Goal: Task Accomplishment & Management: Complete application form

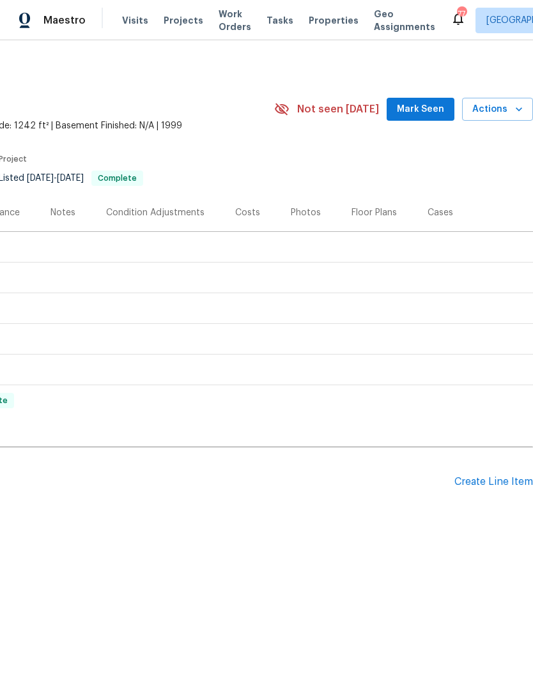
scroll to position [0, 189]
click at [480, 479] on div "Create Line Item" at bounding box center [493, 482] width 79 height 12
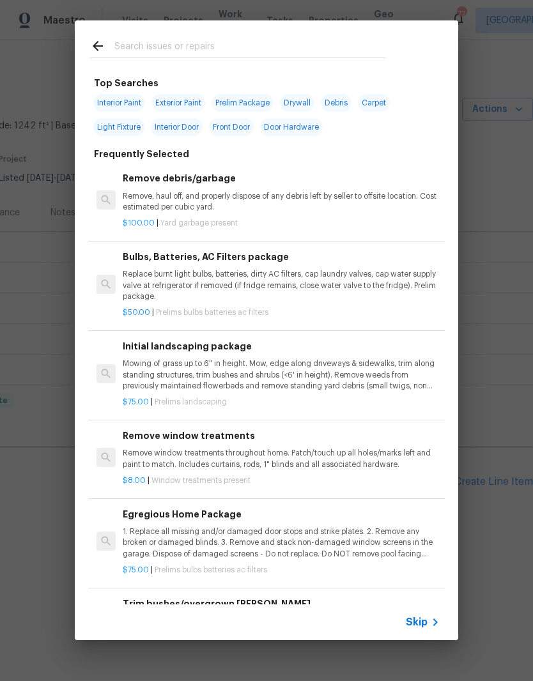
click at [169, 40] on input "text" at bounding box center [249, 47] width 271 height 19
type input "Mirror"
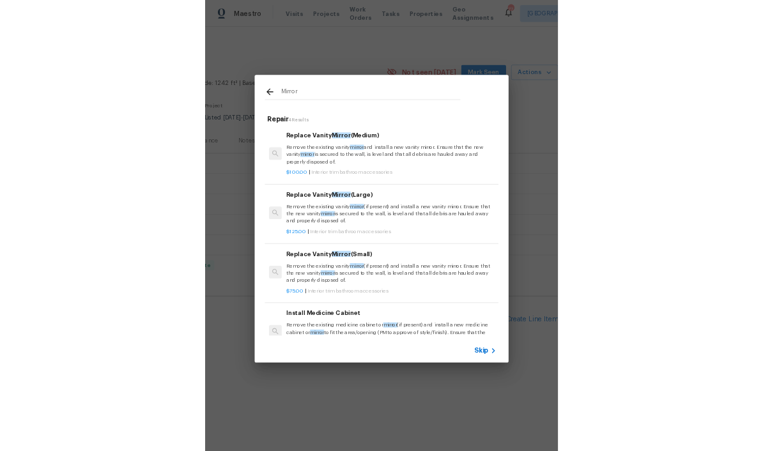
scroll to position [0, 0]
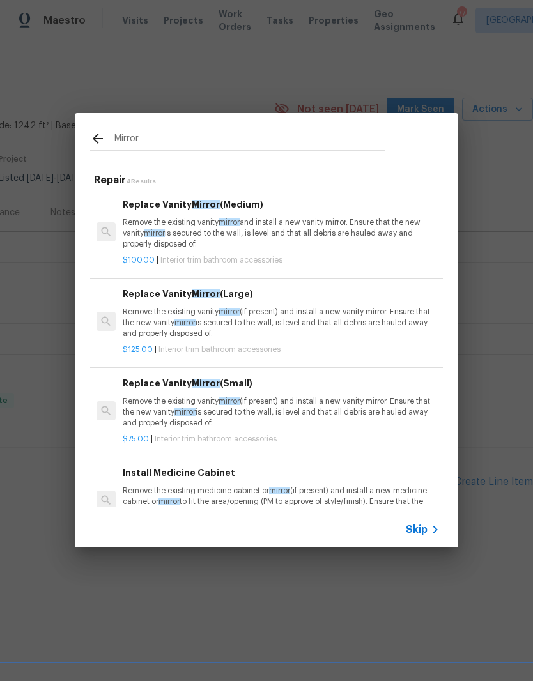
click at [192, 224] on p "Remove the existing vanity mirror and install a new vanity mirror. Ensure that …" at bounding box center [281, 233] width 317 height 33
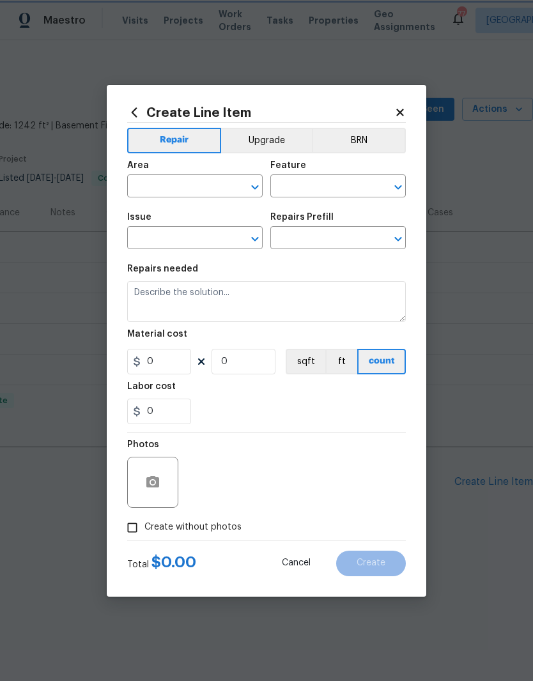
type input "Interior Trim"
type input "Bathroom Accesories"
type textarea "Remove the existing vanity mirror and install a new vanity mirror. Ensure that …"
type input "1"
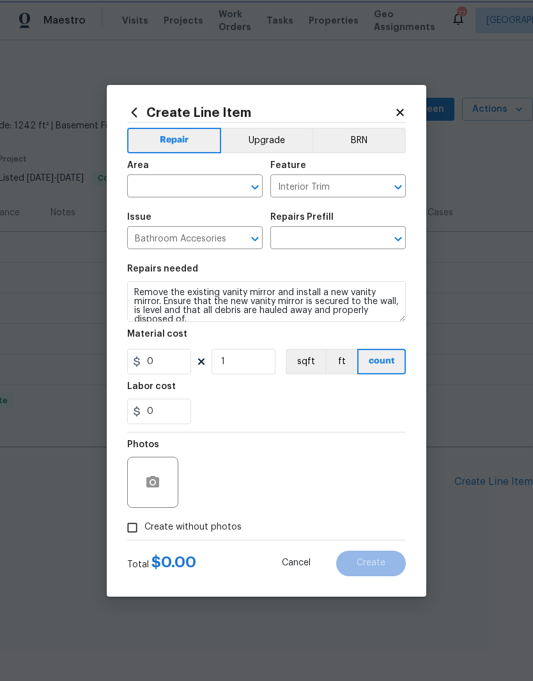
type input "Replace Vanity Mirror (Medium) $100.00"
type input "100"
click at [234, 363] on input "1" at bounding box center [243, 362] width 64 height 26
type input "2"
click at [248, 400] on div "0" at bounding box center [266, 412] width 278 height 26
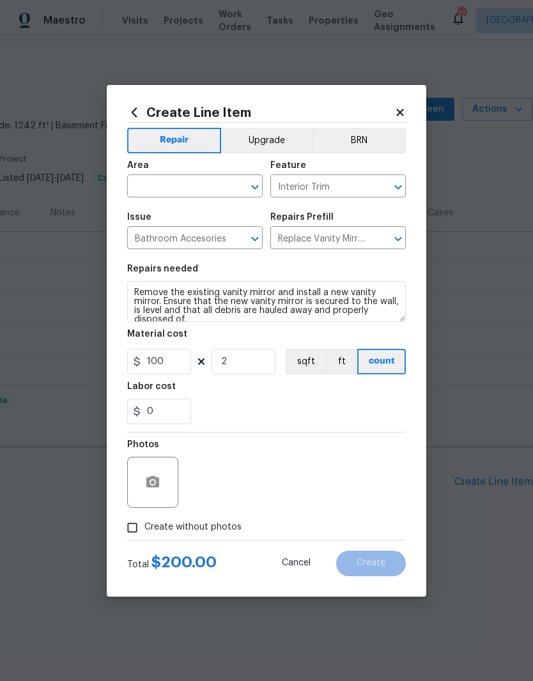
click at [176, 183] on input "text" at bounding box center [177, 188] width 100 height 20
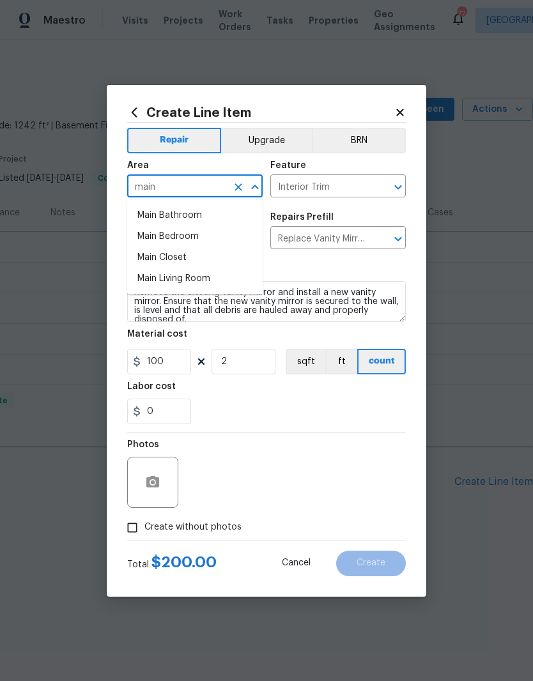
click at [159, 210] on li "Main Bathroom" at bounding box center [194, 215] width 135 height 21
type input "Main Bathroom"
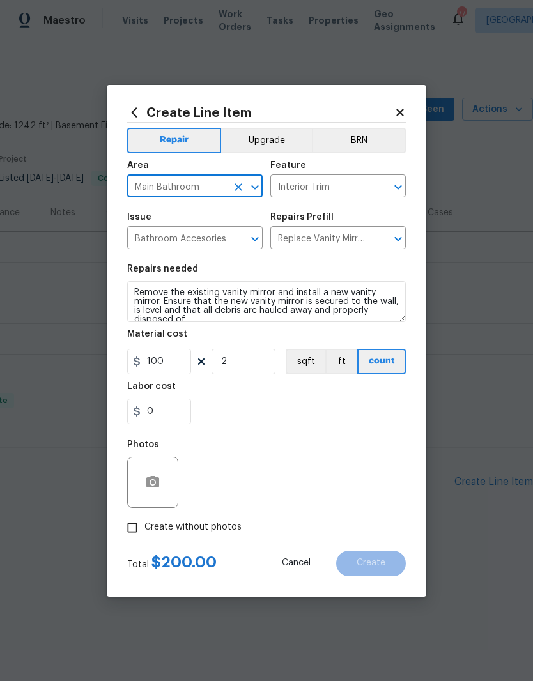
click at [229, 395] on div "Labor cost" at bounding box center [266, 390] width 278 height 17
click at [131, 520] on input "Create without photos" at bounding box center [132, 527] width 24 height 24
checkbox input "true"
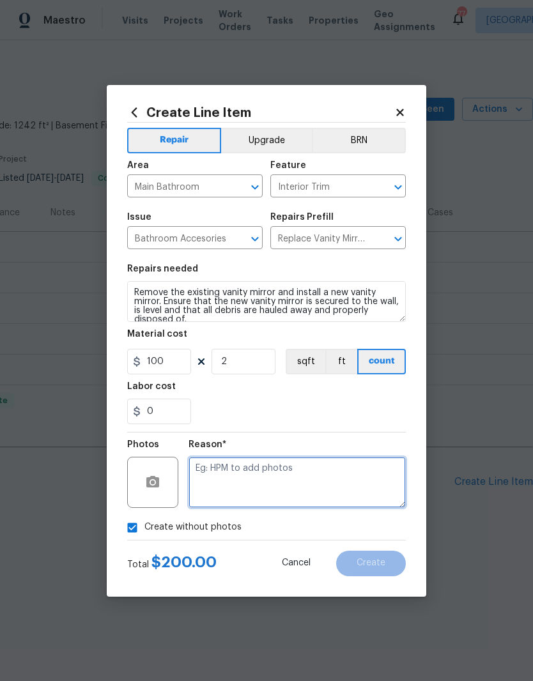
click at [310, 478] on textarea at bounding box center [296, 482] width 217 height 51
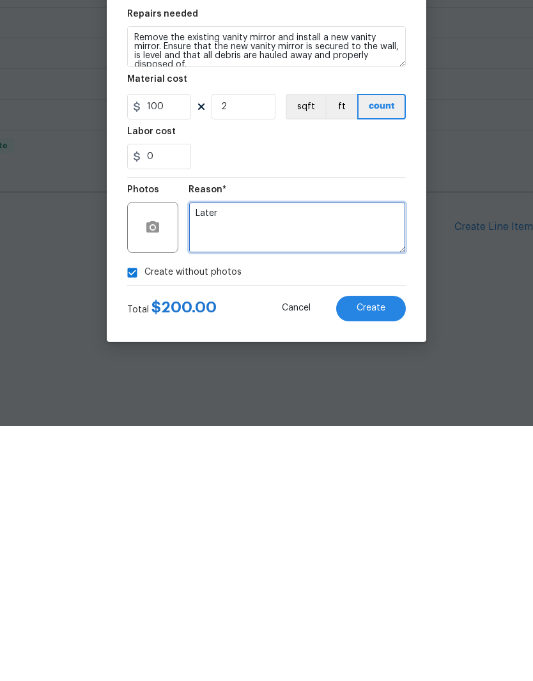
type textarea "Later"
click at [387, 551] on button "Create" at bounding box center [371, 564] width 70 height 26
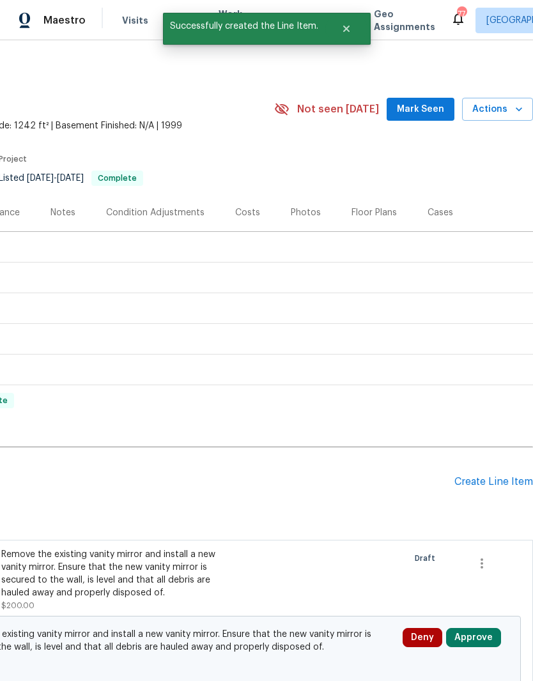
click at [486, 639] on button "Approve" at bounding box center [473, 637] width 55 height 19
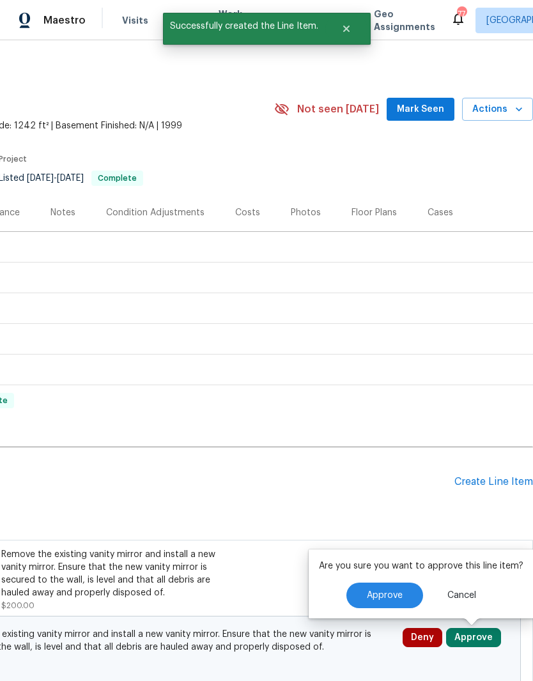
click at [396, 598] on span "Approve" at bounding box center [385, 596] width 36 height 10
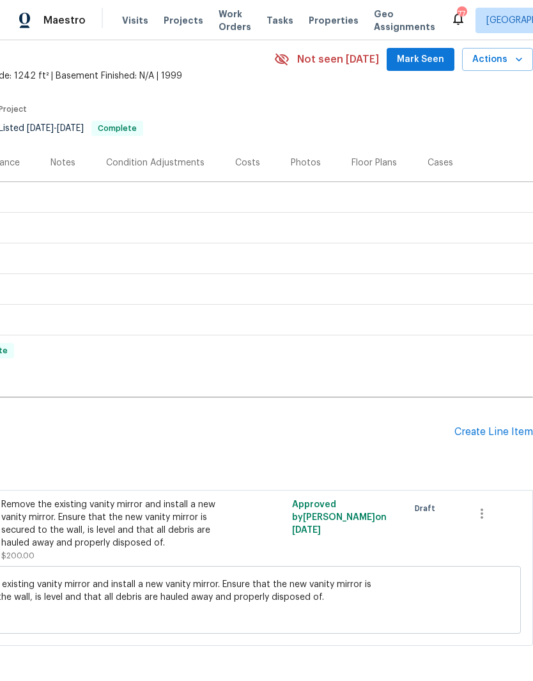
scroll to position [49, 189]
click at [468, 436] on div "Create Line Item" at bounding box center [493, 433] width 79 height 12
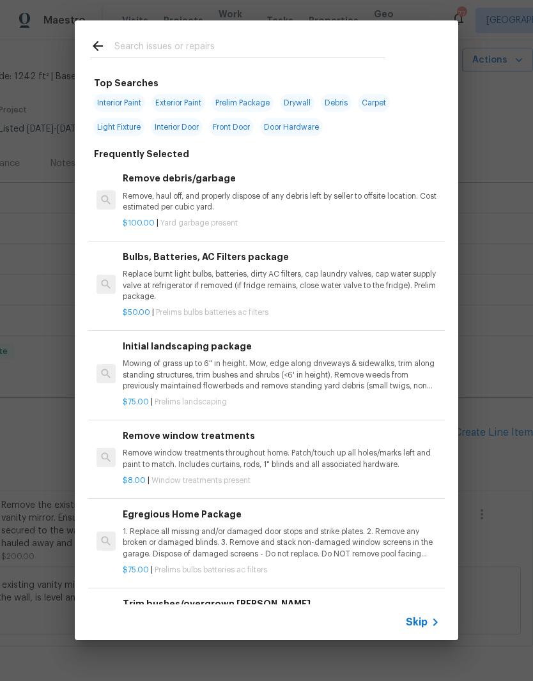
click at [185, 42] on input "text" at bounding box center [249, 47] width 271 height 19
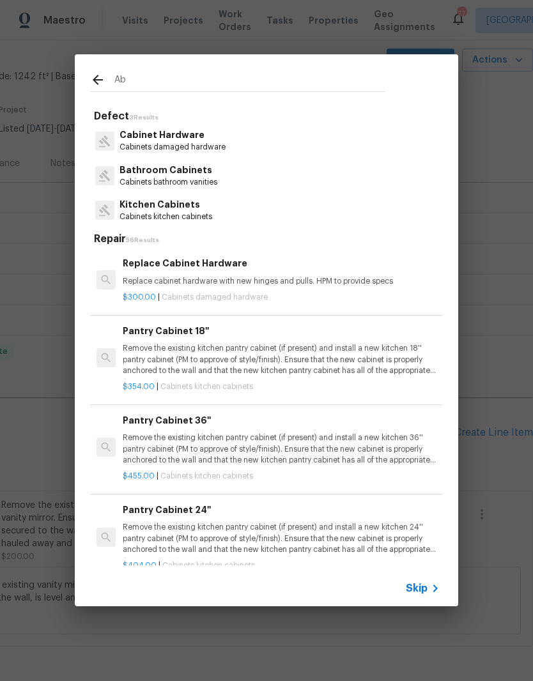
type input "A"
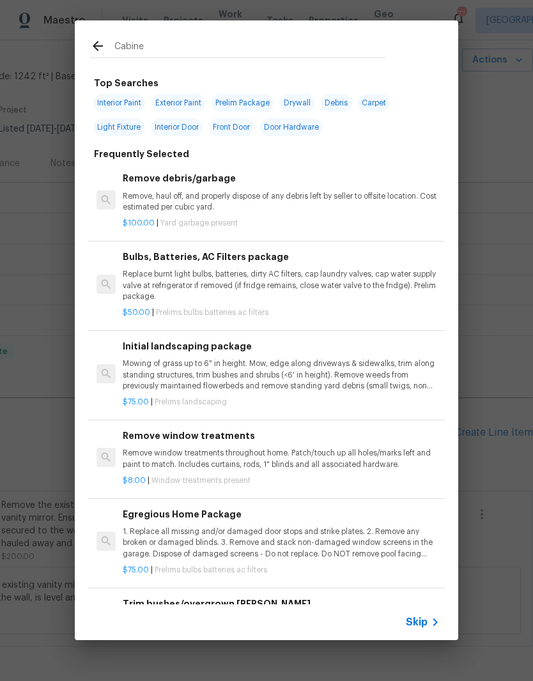
type input "Cabinet"
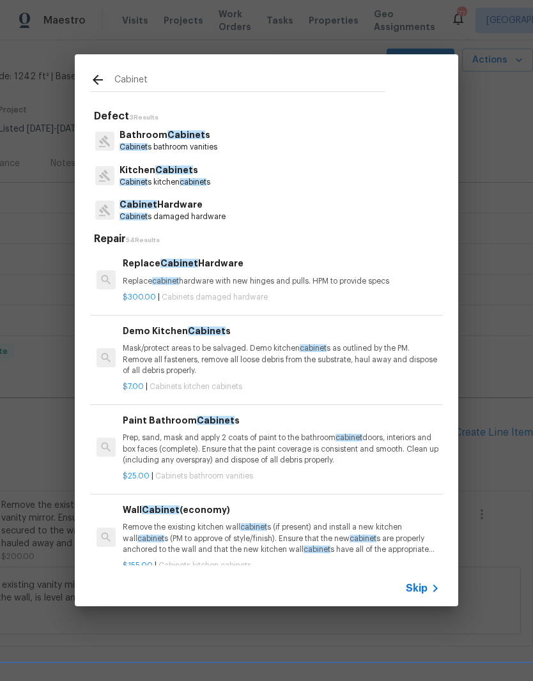
click at [162, 185] on p "Cabinet s kitchen cabinet s" at bounding box center [164, 182] width 91 height 11
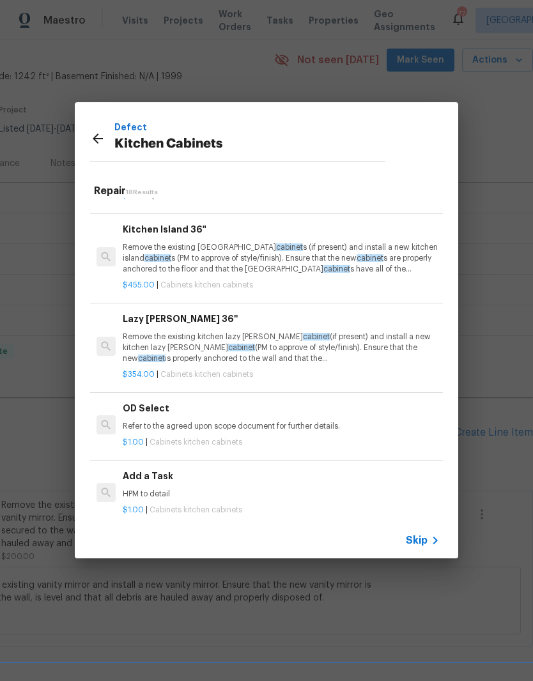
scroll to position [1226, 0]
click at [184, 469] on h6 "Add a Task" at bounding box center [281, 476] width 317 height 14
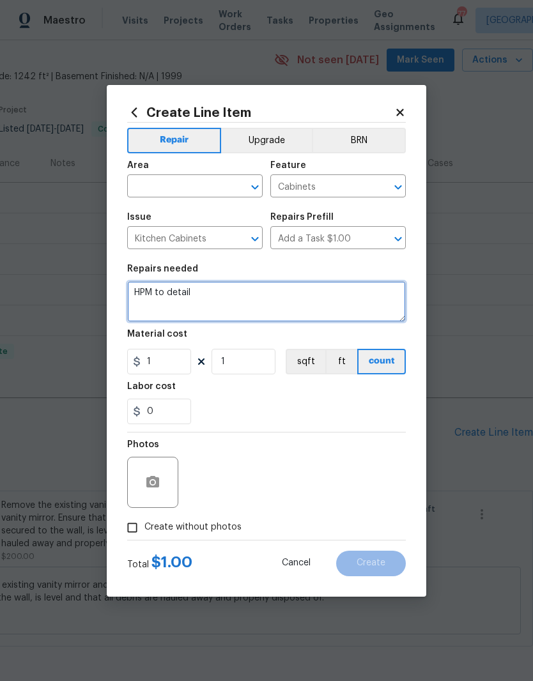
click at [218, 299] on textarea "HPM to detail" at bounding box center [266, 301] width 278 height 41
type textarea "H"
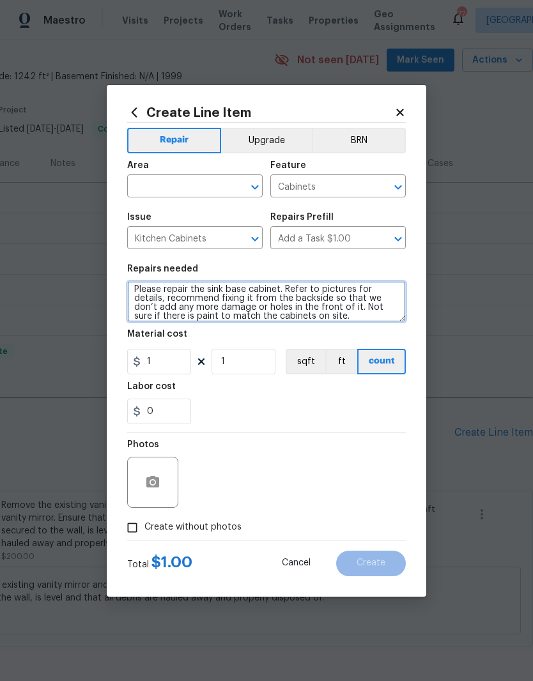
scroll to position [3, 0]
type textarea "Please repair the sink base cabinet. Refer to pictures for details, recommend f…"
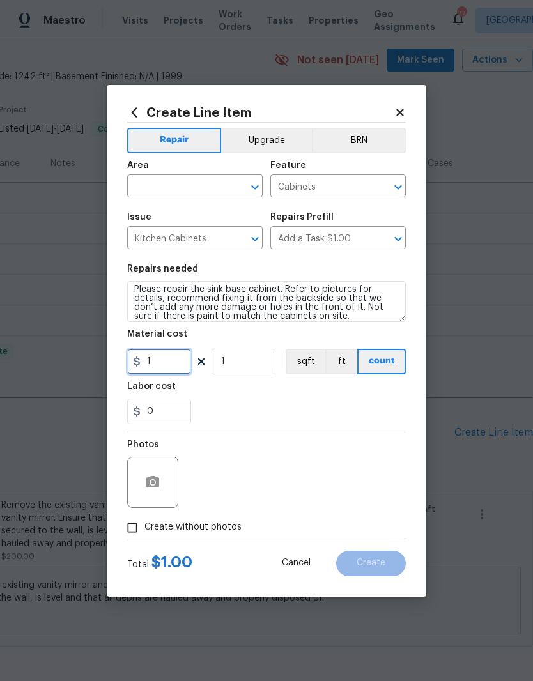
click at [178, 363] on input "1" at bounding box center [159, 362] width 64 height 26
click at [255, 402] on div "0" at bounding box center [266, 412] width 278 height 26
click at [168, 365] on input "100" at bounding box center [159, 362] width 64 height 26
type input "50"
click at [240, 402] on div "0" at bounding box center [266, 412] width 278 height 26
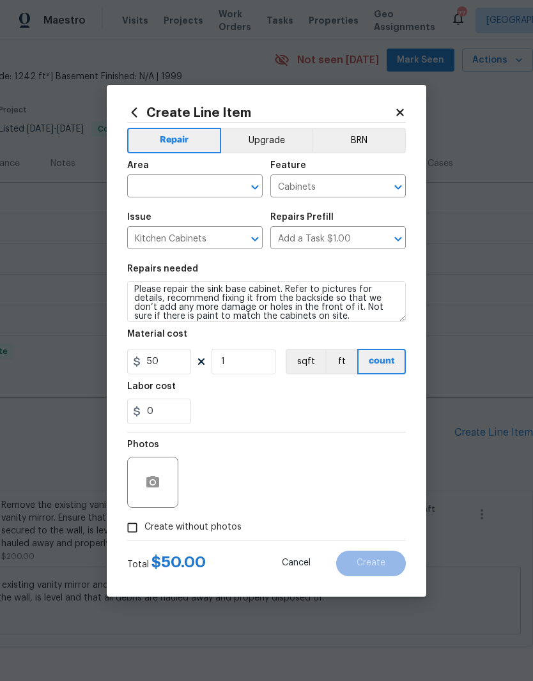
click at [120, 531] on input "Create without photos" at bounding box center [132, 527] width 24 height 24
checkbox input "true"
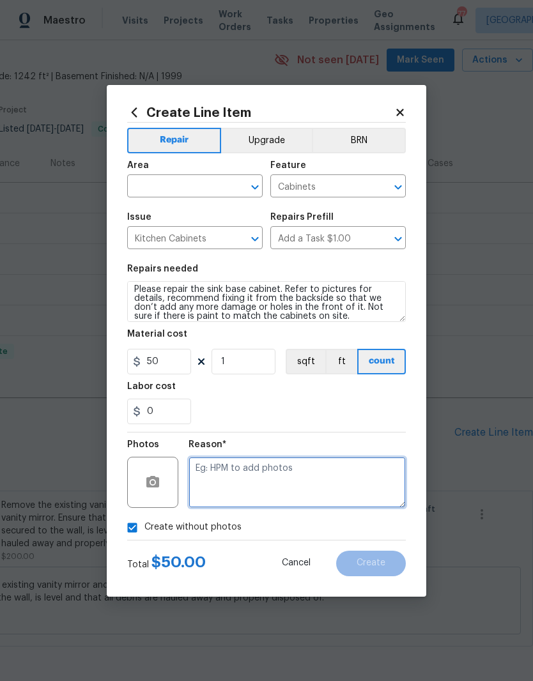
click at [215, 490] on textarea at bounding box center [296, 482] width 217 height 51
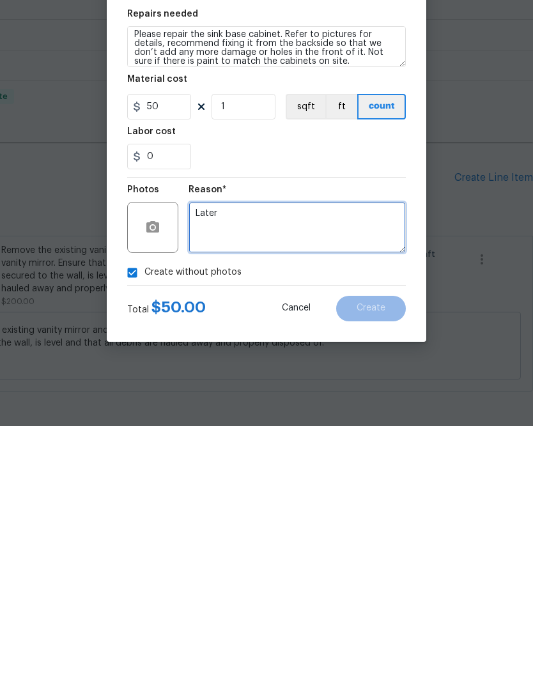
type textarea "Later"
click at [369, 399] on div "0" at bounding box center [266, 412] width 278 height 26
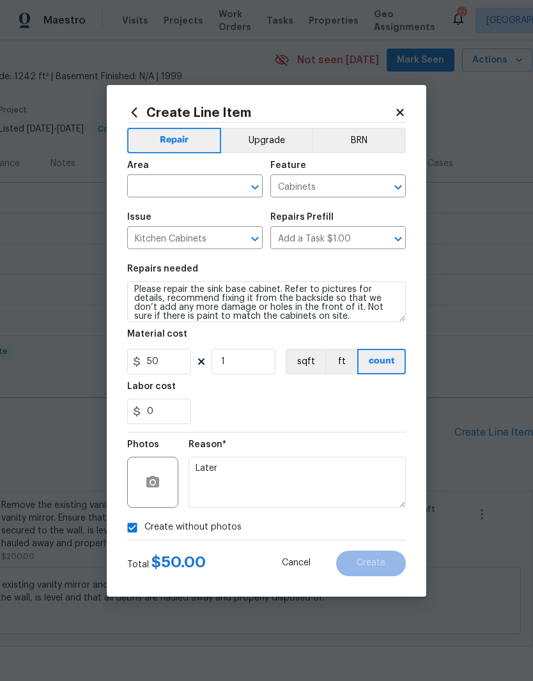
click at [174, 190] on input "text" at bounding box center [177, 188] width 100 height 20
click at [179, 257] on li "Kitchen" at bounding box center [194, 267] width 135 height 21
type input "Kitchen"
click at [179, 217] on div "Issue" at bounding box center [194, 221] width 135 height 17
click at [326, 422] on div "0" at bounding box center [266, 412] width 278 height 26
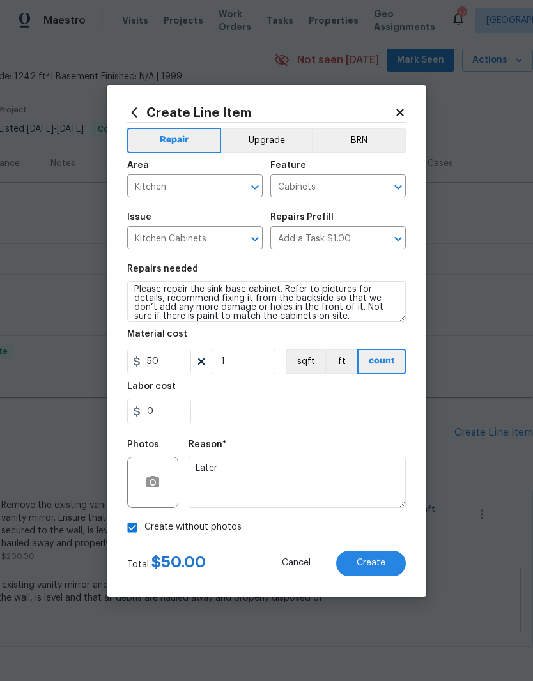
click at [370, 569] on button "Create" at bounding box center [371, 564] width 70 height 26
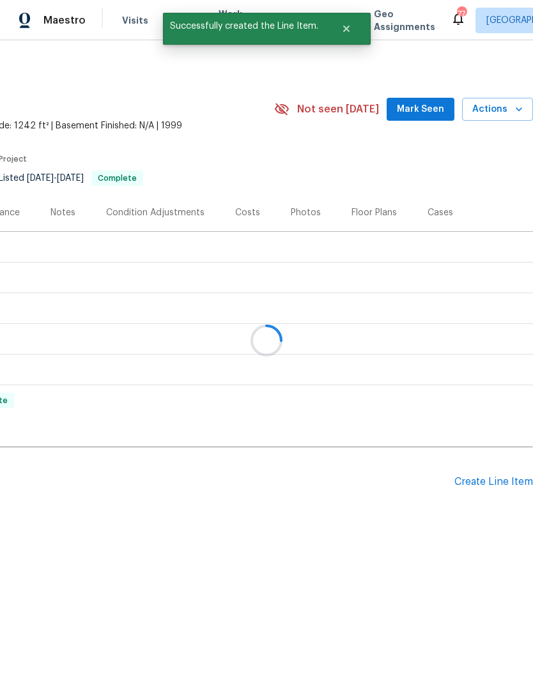
scroll to position [0, 189]
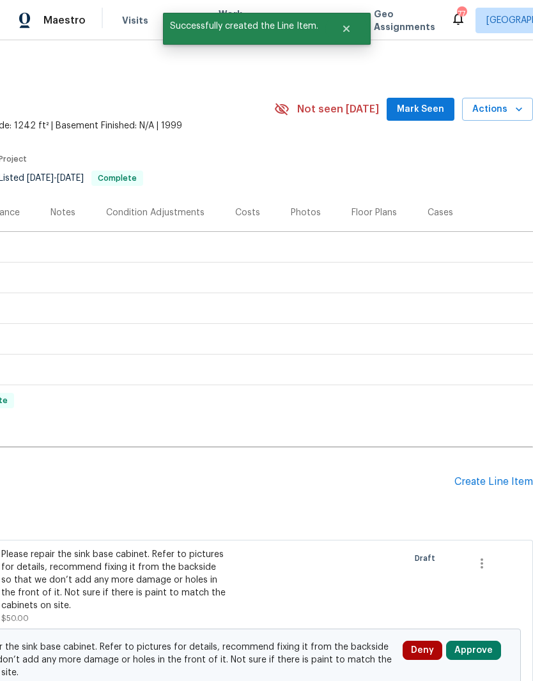
click at [476, 643] on button "Approve" at bounding box center [473, 650] width 55 height 19
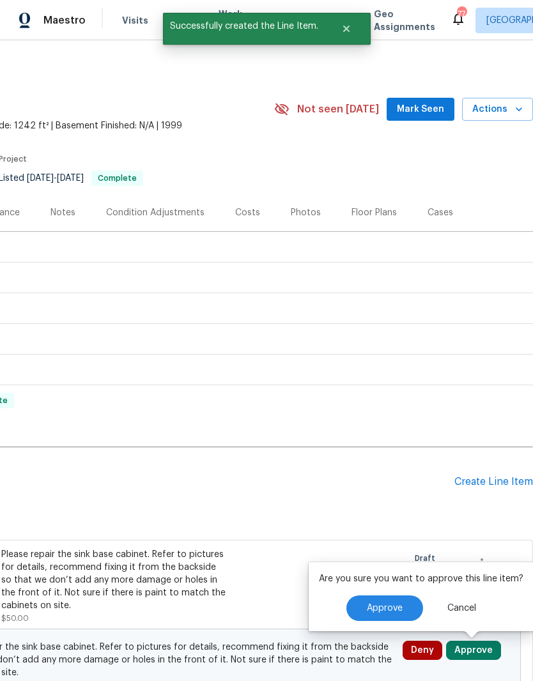
click at [391, 611] on span "Approve" at bounding box center [385, 609] width 36 height 10
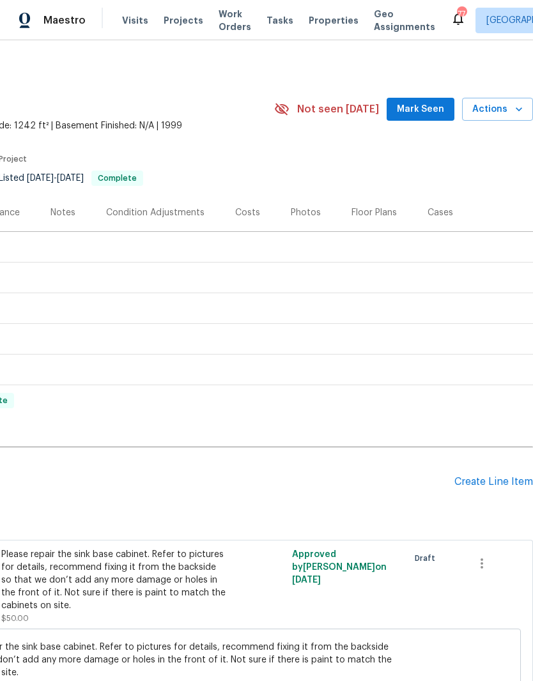
click at [487, 482] on div "Create Line Item" at bounding box center [493, 482] width 79 height 12
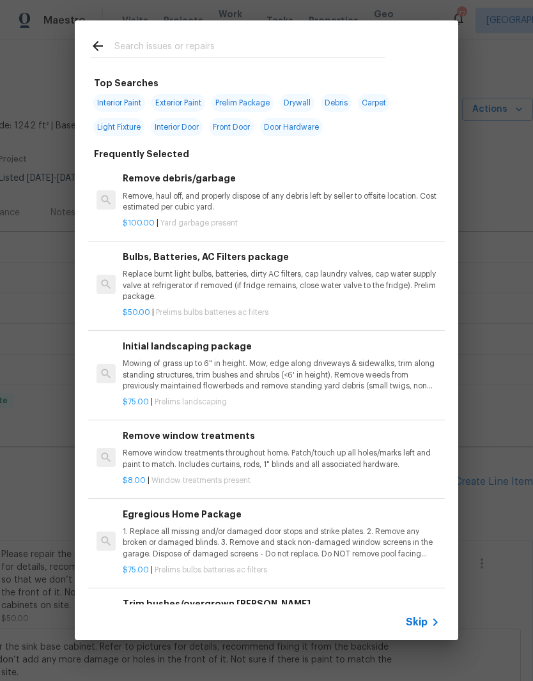
click at [165, 40] on input "text" at bounding box center [249, 47] width 271 height 19
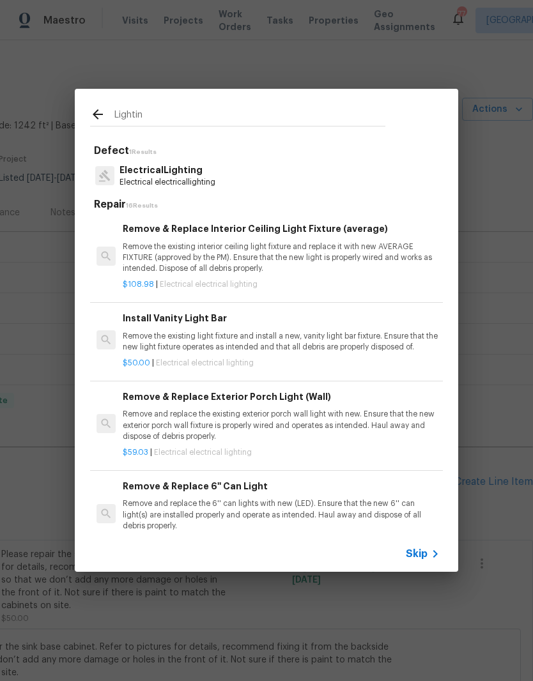
type input "Lighti"
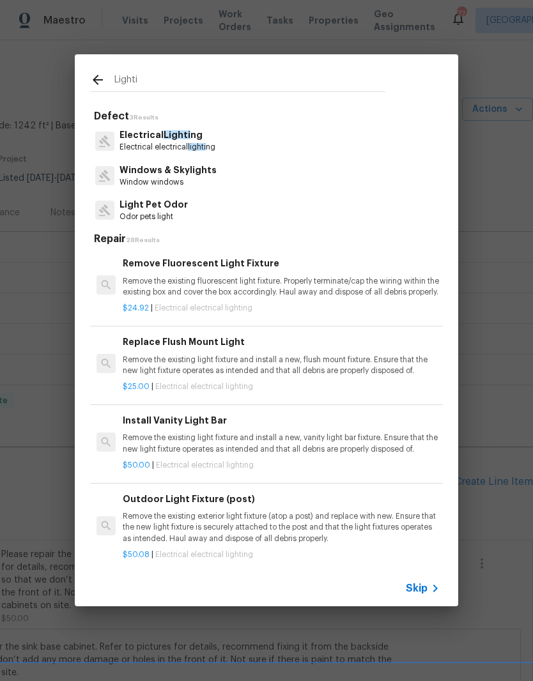
click at [151, 146] on p "Electrical electrical lighti ng" at bounding box center [167, 147] width 96 height 11
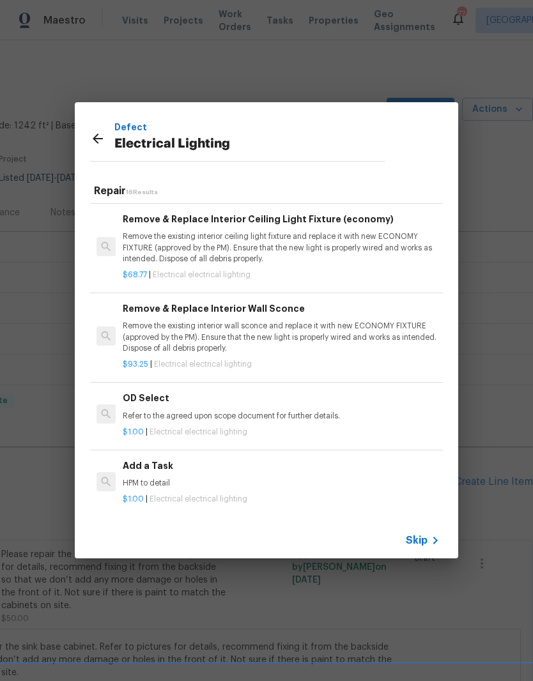
scroll to position [1038, 0]
click at [140, 471] on h6 "Add a Task" at bounding box center [281, 466] width 317 height 14
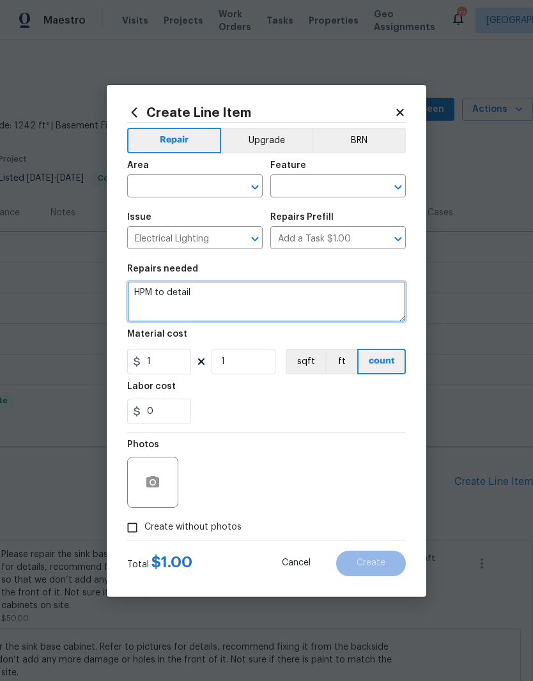
click at [196, 285] on textarea "HPM to detail" at bounding box center [266, 301] width 278 height 41
click at [191, 296] on textarea "HPM to detail" at bounding box center [266, 301] width 278 height 41
type textarea "H"
type textarea "Please adjust and raise the dining room chandelier light up approximately 2 fee…"
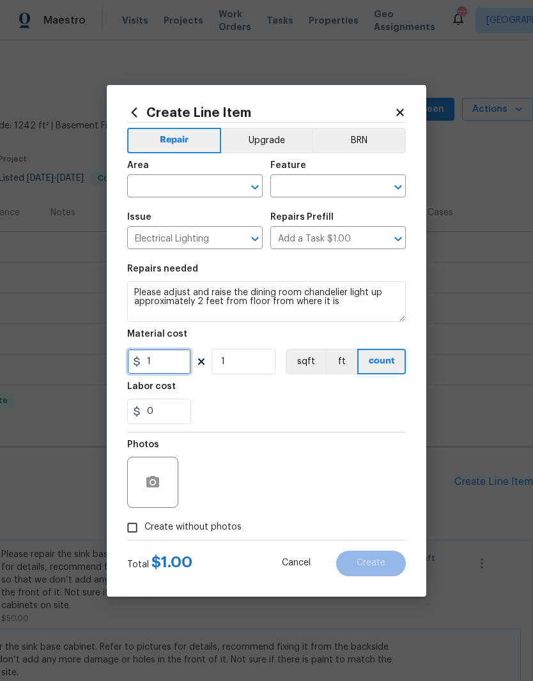
click at [168, 362] on input "1" at bounding box center [159, 362] width 64 height 26
type input "15"
click at [241, 386] on div "Labor cost" at bounding box center [266, 390] width 278 height 17
click at [180, 174] on div "Area" at bounding box center [194, 169] width 135 height 17
click at [158, 180] on input "text" at bounding box center [177, 188] width 100 height 20
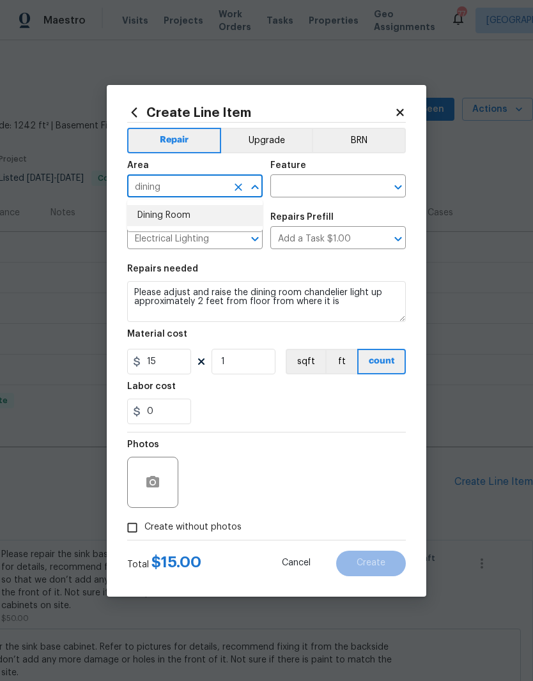
click at [181, 215] on li "Dining Room" at bounding box center [194, 215] width 135 height 21
type input "Dining Room"
click at [197, 213] on div "Issue" at bounding box center [194, 221] width 135 height 17
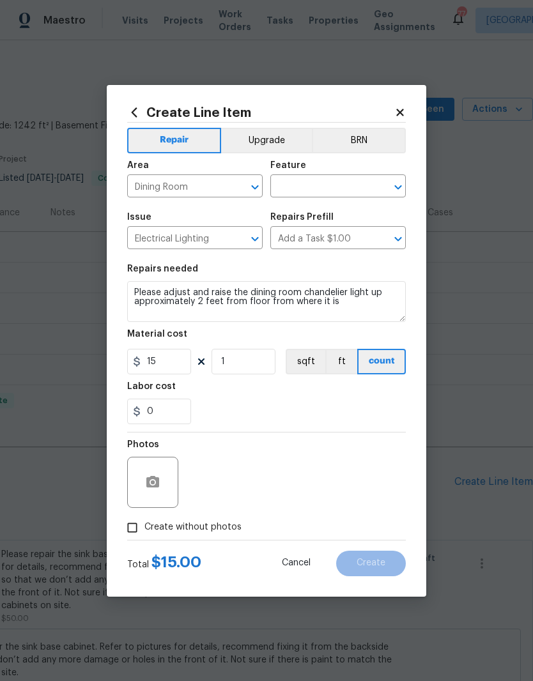
click at [300, 185] on input "text" at bounding box center [320, 188] width 100 height 20
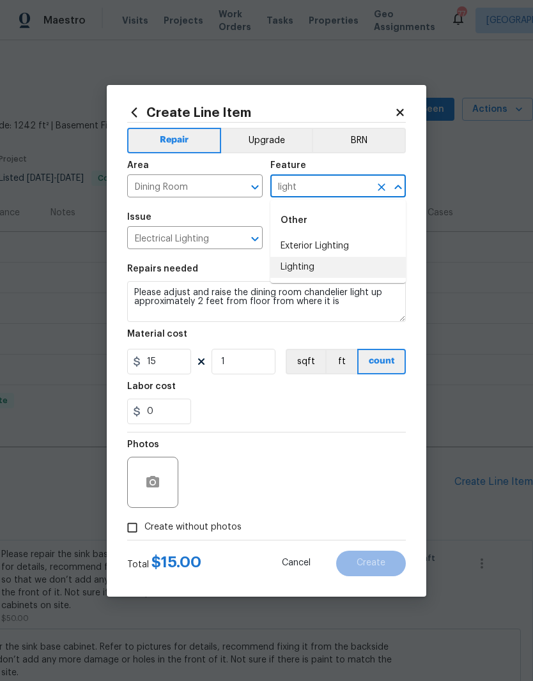
click at [314, 271] on li "Lighting" at bounding box center [337, 267] width 135 height 21
type input "Lighting"
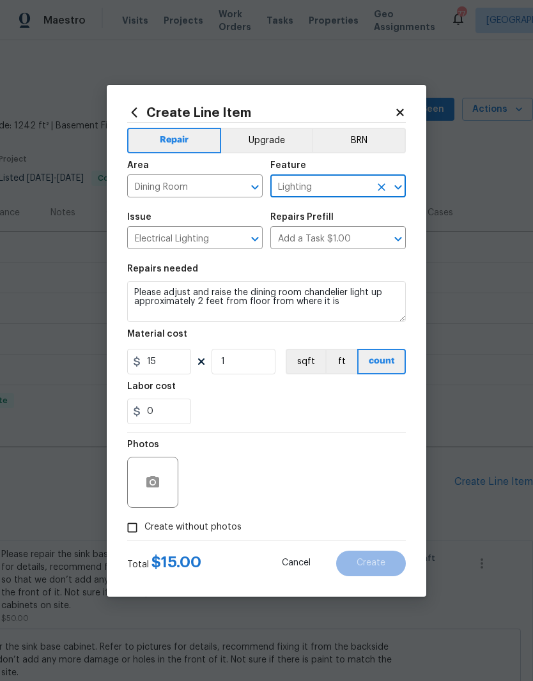
click at [313, 270] on div "Repairs needed" at bounding box center [266, 272] width 278 height 17
click at [310, 458] on div "Photos" at bounding box center [266, 473] width 278 height 83
click at [134, 529] on input "Create without photos" at bounding box center [132, 527] width 24 height 24
checkbox input "true"
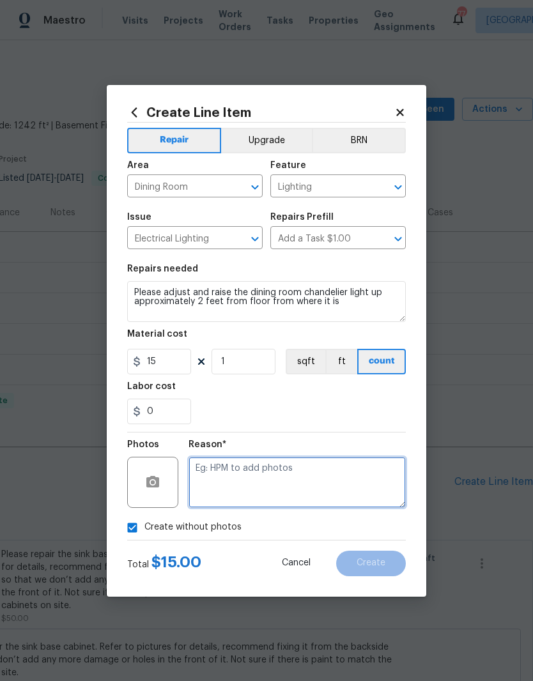
click at [308, 480] on textarea at bounding box center [296, 482] width 217 height 51
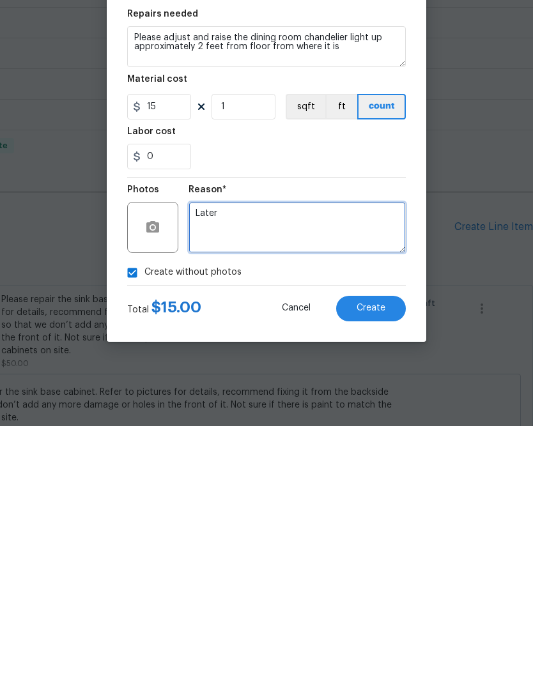
type textarea "Later"
click at [376, 558] on span "Create" at bounding box center [370, 563] width 29 height 10
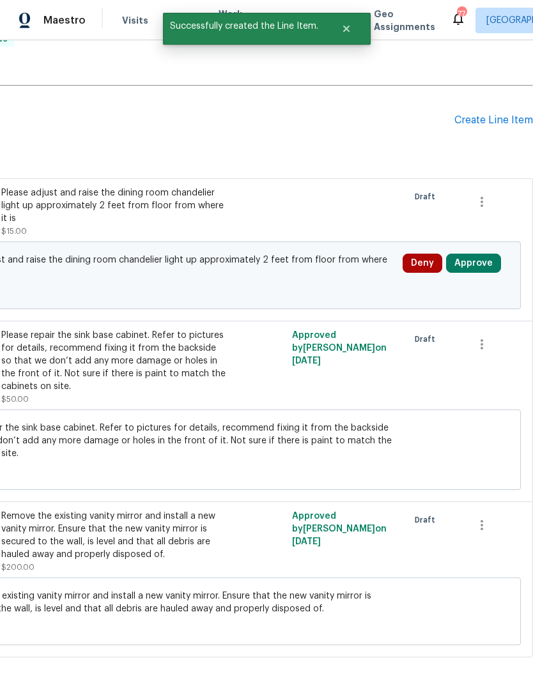
scroll to position [361, 189]
click at [474, 265] on button "Approve" at bounding box center [473, 263] width 55 height 19
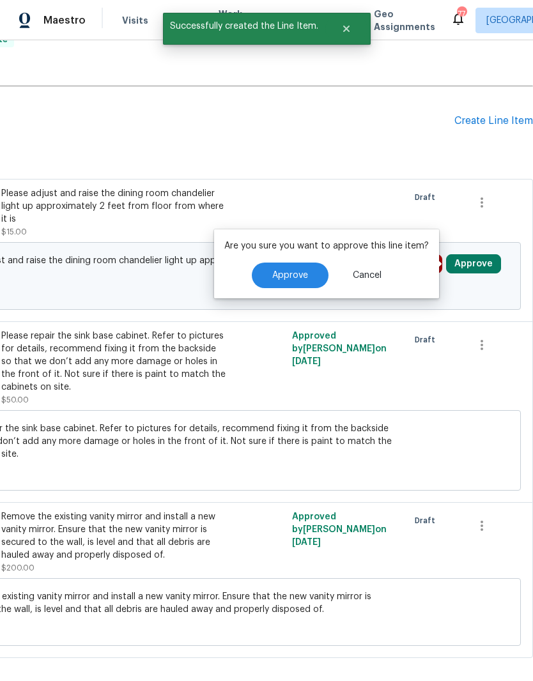
click at [284, 268] on button "Approve" at bounding box center [290, 276] width 77 height 26
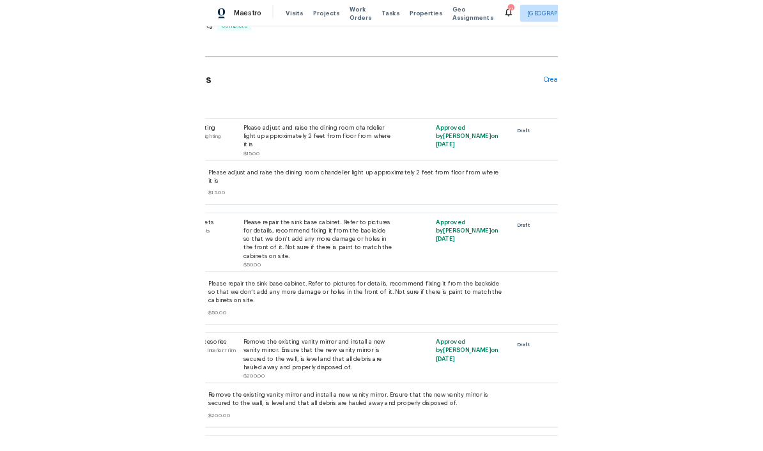
scroll to position [0, 0]
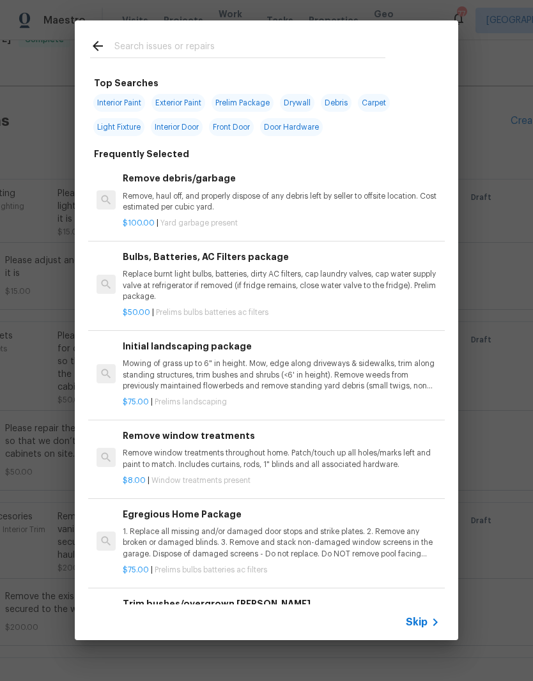
click at [259, 43] on input "text" at bounding box center [249, 47] width 271 height 19
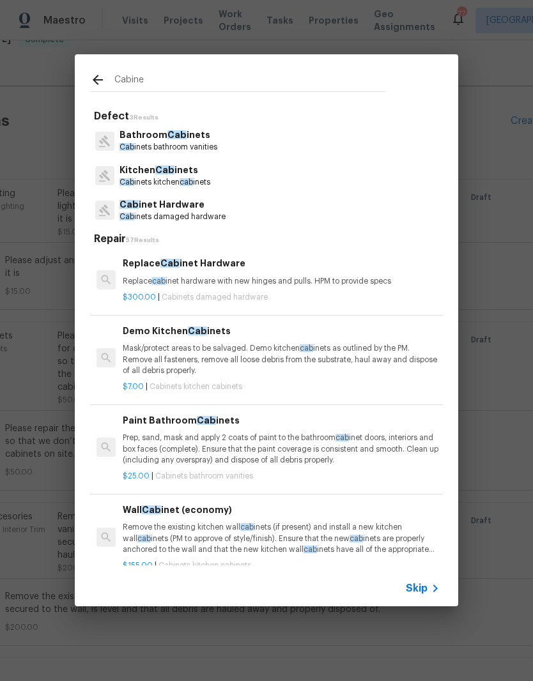
type input "Cabinet"
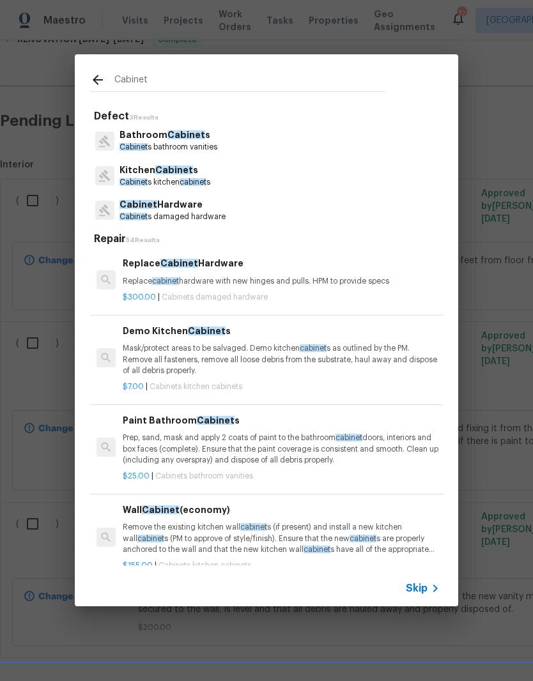
click at [162, 136] on p "Bathroom Cabinet s" at bounding box center [168, 134] width 98 height 13
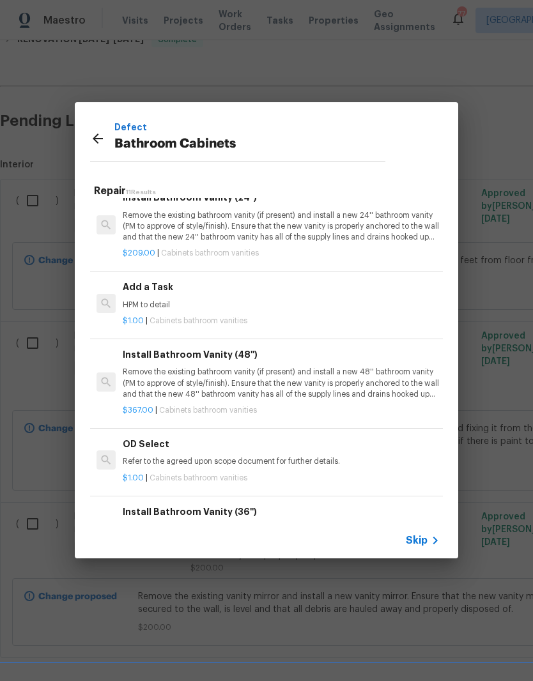
scroll to position [543, 0]
click at [339, 316] on p "$1.00 | Cabinets bathroom vanities" at bounding box center [281, 321] width 317 height 11
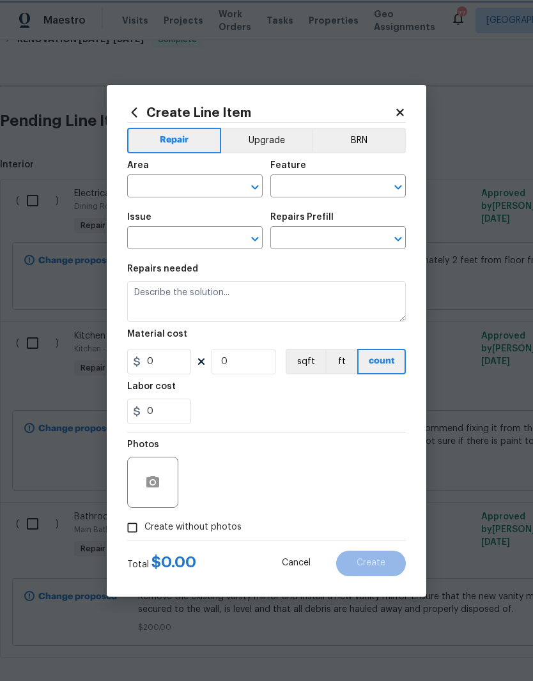
type input "Cabinets"
type input "Bathroom Cabinets"
type input "Add a Task $1.00"
type textarea "HPM to detail"
type input "1"
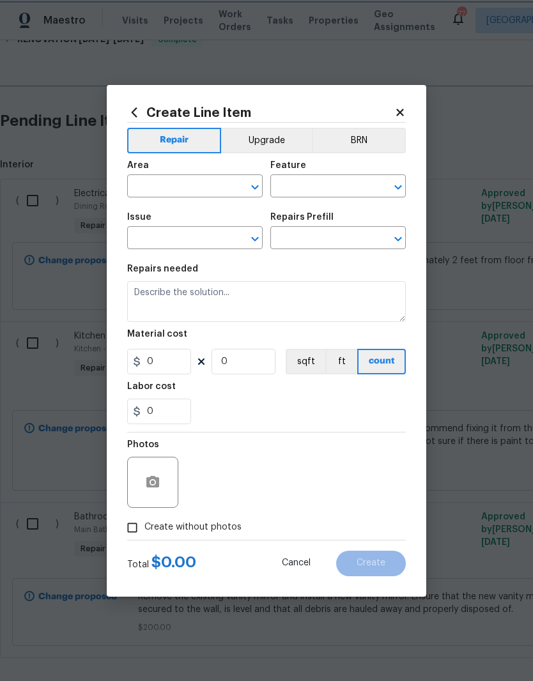
type input "1"
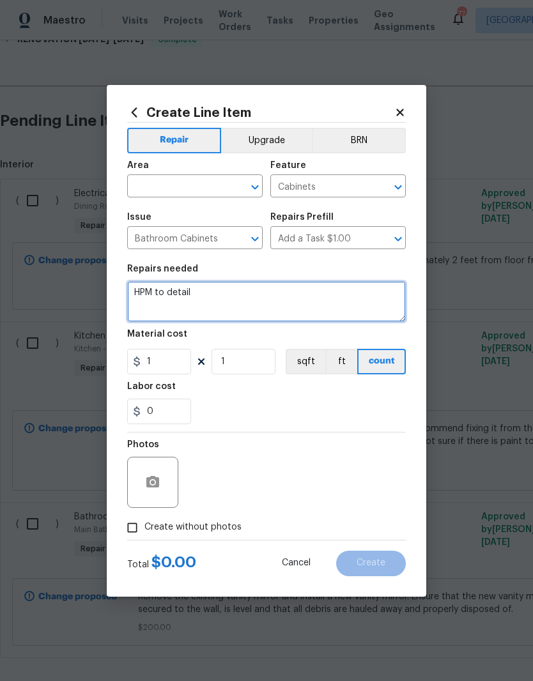
click at [342, 308] on textarea "HPM to detail" at bounding box center [266, 301] width 278 height 41
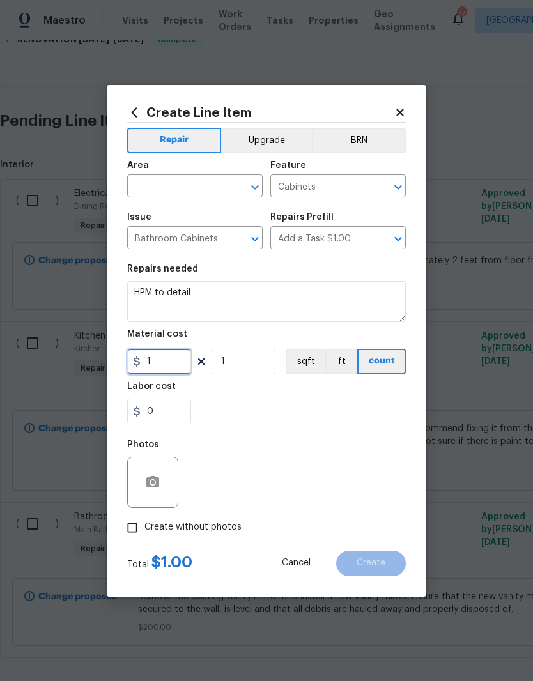
click at [162, 357] on input "1" at bounding box center [159, 362] width 64 height 26
type input "220"
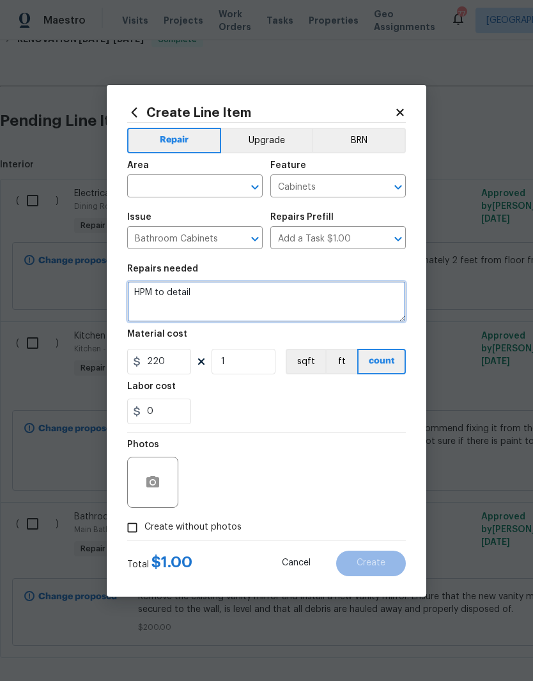
click at [200, 304] on textarea "HPM to detail" at bounding box center [266, 301] width 278 height 41
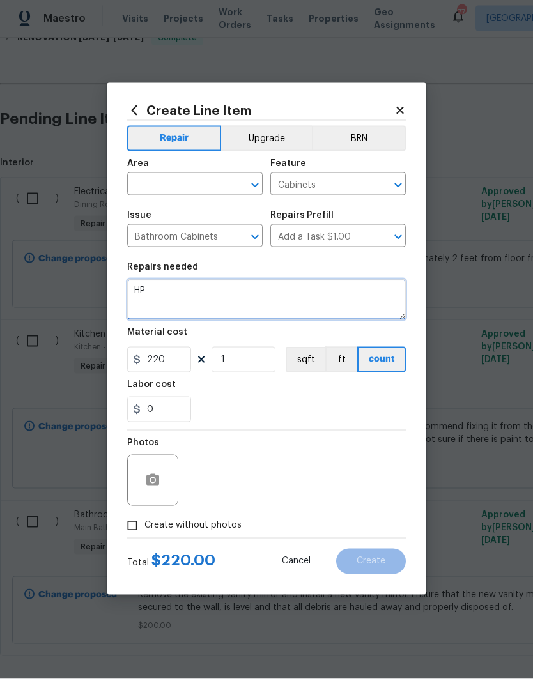
type textarea "H"
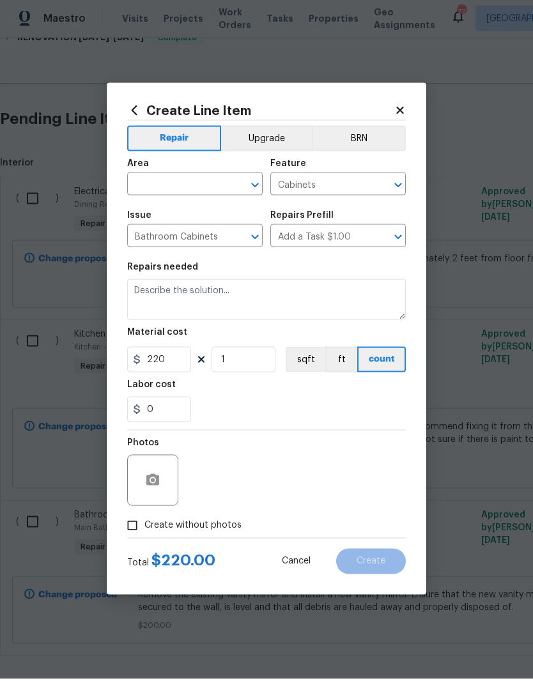
click at [149, 184] on input "text" at bounding box center [177, 188] width 100 height 20
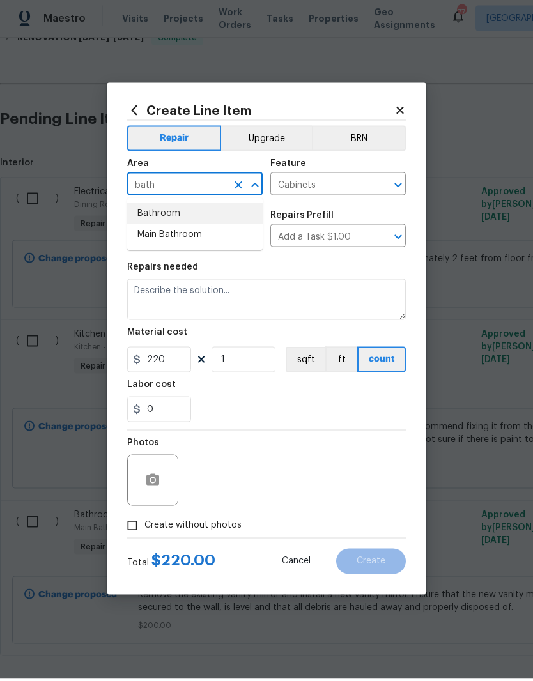
click at [165, 218] on li "Bathroom" at bounding box center [194, 215] width 135 height 21
type input "Bathroom"
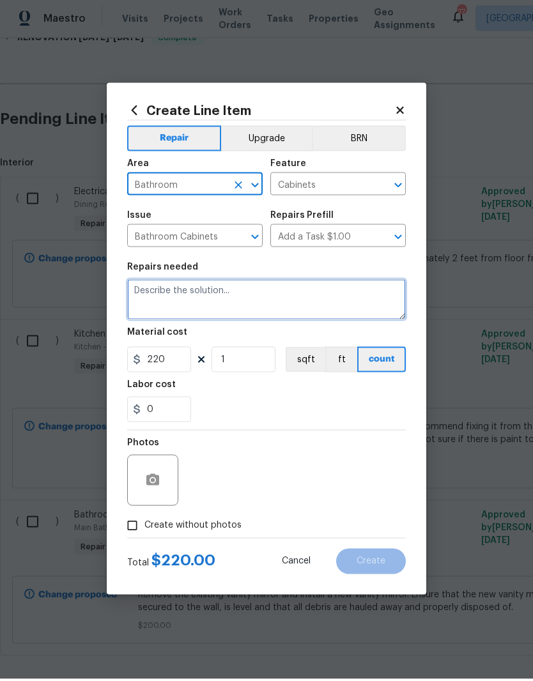
click at [203, 294] on textarea at bounding box center [266, 301] width 278 height 41
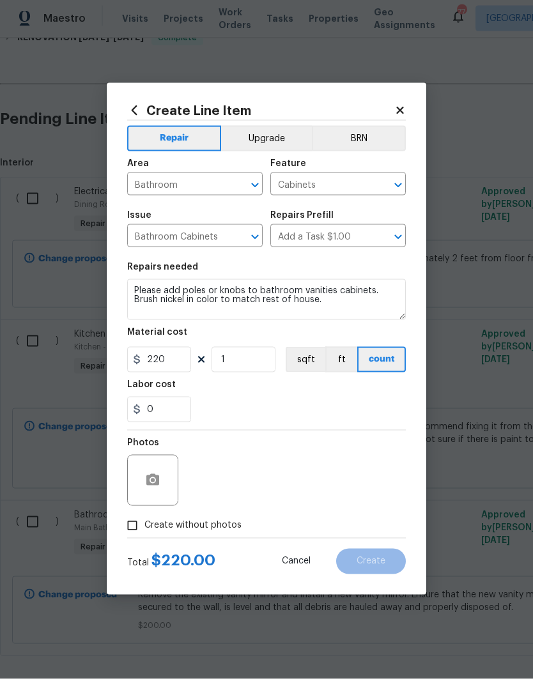
scroll to position [3, 0]
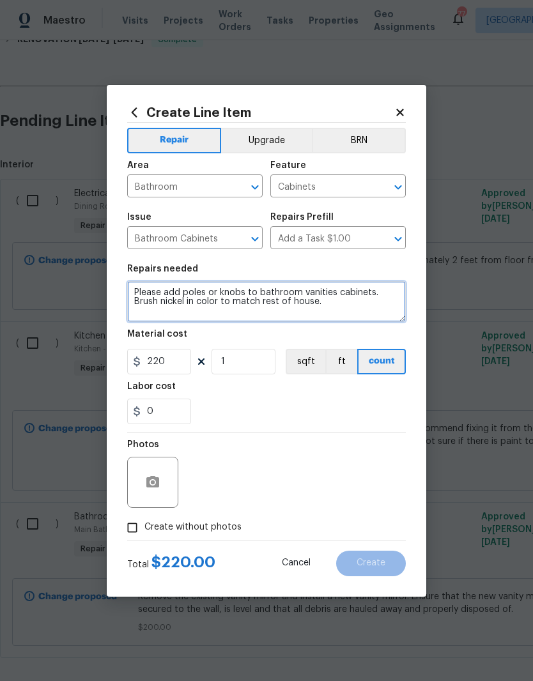
type textarea "Please add poles or knobs to bathroom vanities cabinets. Brush nickel in color …"
click at [130, 530] on input "Create without photos" at bounding box center [132, 527] width 24 height 24
checkbox input "true"
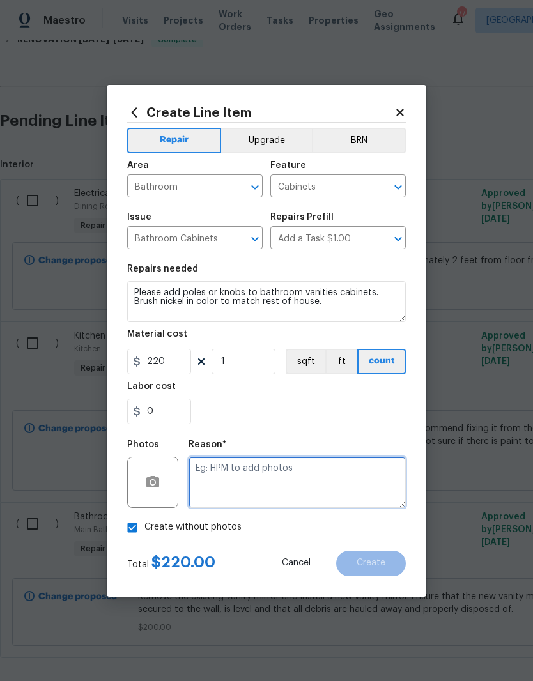
click at [303, 467] on textarea at bounding box center [296, 482] width 217 height 51
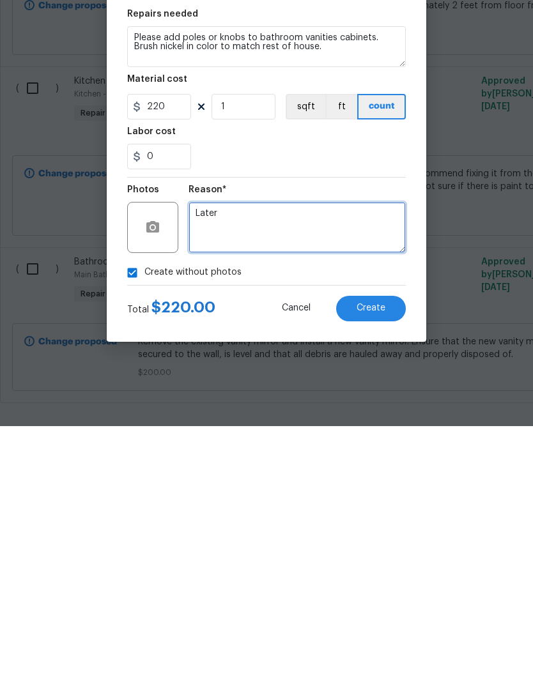
type textarea "Later"
click at [365, 551] on button "Create" at bounding box center [371, 564] width 70 height 26
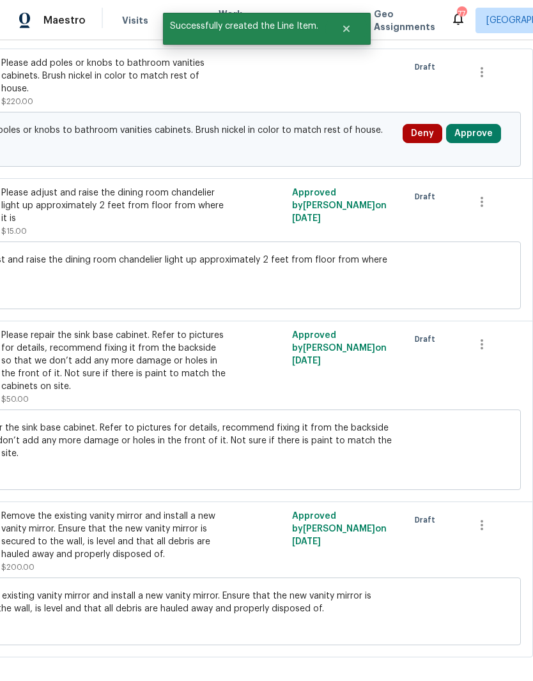
scroll to position [491, 189]
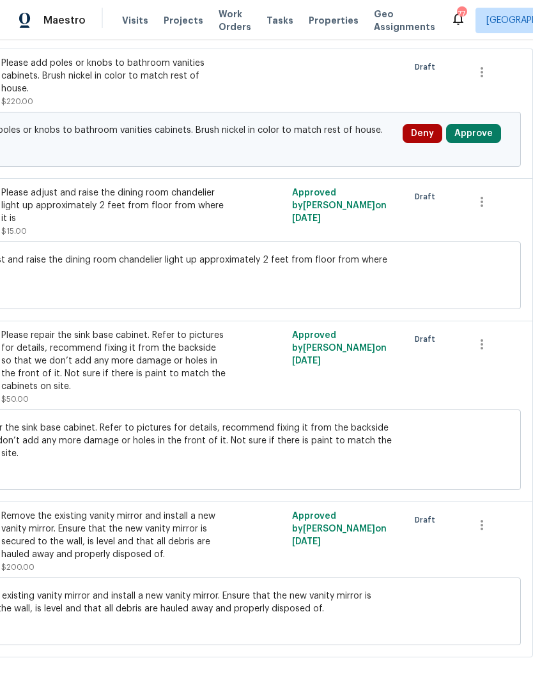
click at [474, 133] on button "Approve" at bounding box center [473, 133] width 55 height 19
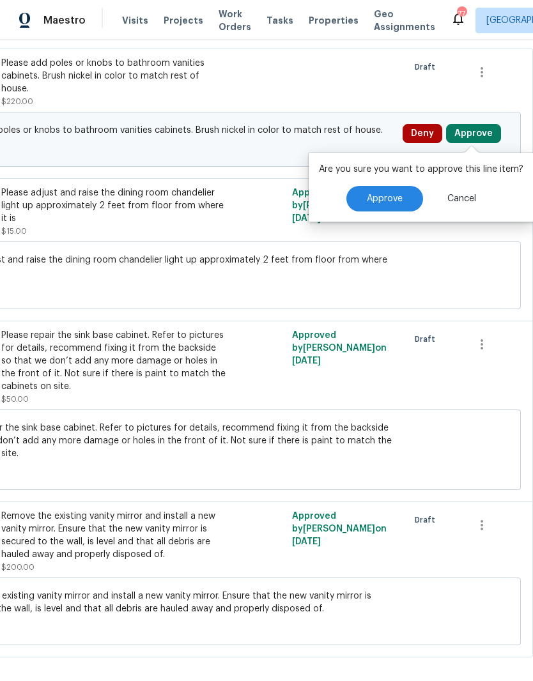
click at [388, 204] on button "Approve" at bounding box center [384, 199] width 77 height 26
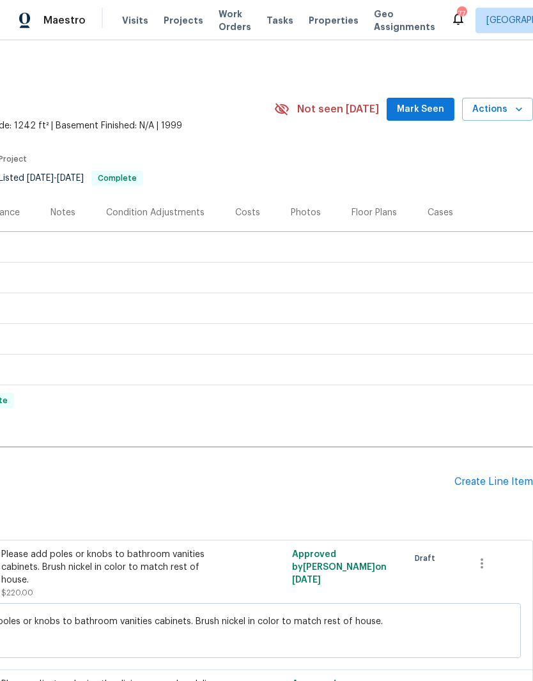
scroll to position [0, 189]
click at [490, 482] on div "Create Line Item" at bounding box center [493, 482] width 79 height 12
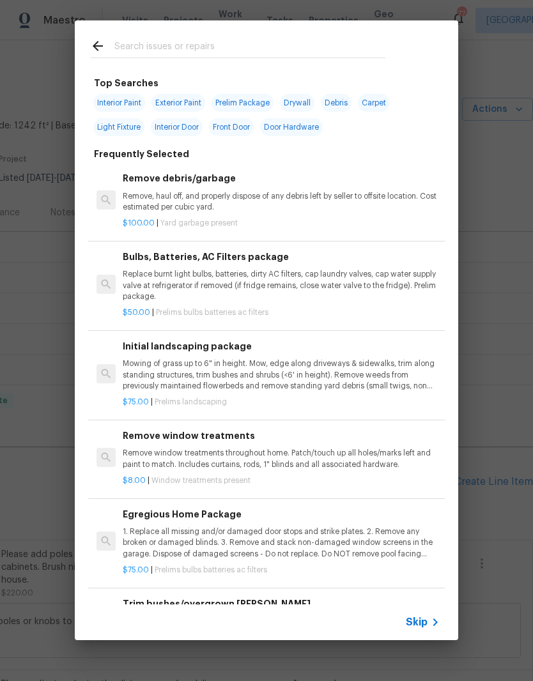
click at [280, 44] on input "text" at bounding box center [249, 47] width 271 height 19
type input "Toilet"
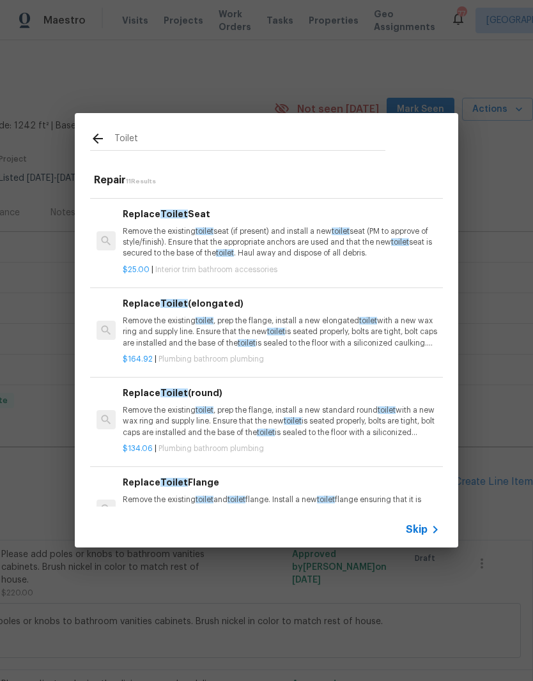
scroll to position [215, 0]
click at [197, 323] on p "Remove the existing toilet , prep the flange, install a new elongated toilet wi…" at bounding box center [281, 332] width 317 height 33
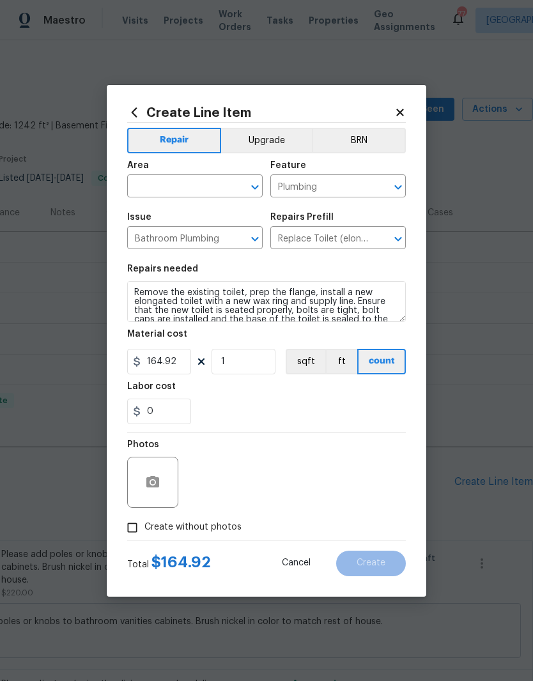
click at [158, 333] on h5 "Material cost" at bounding box center [157, 334] width 60 height 9
click at [132, 519] on input "Create without photos" at bounding box center [132, 527] width 24 height 24
checkbox input "true"
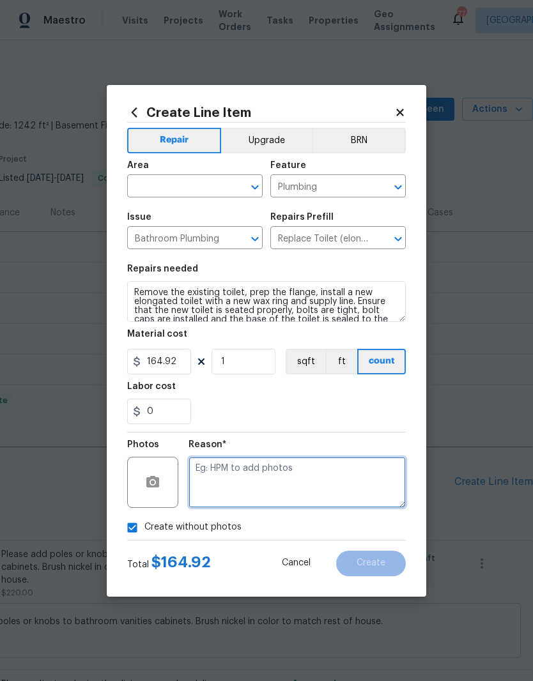
click at [226, 472] on textarea at bounding box center [296, 482] width 217 height 51
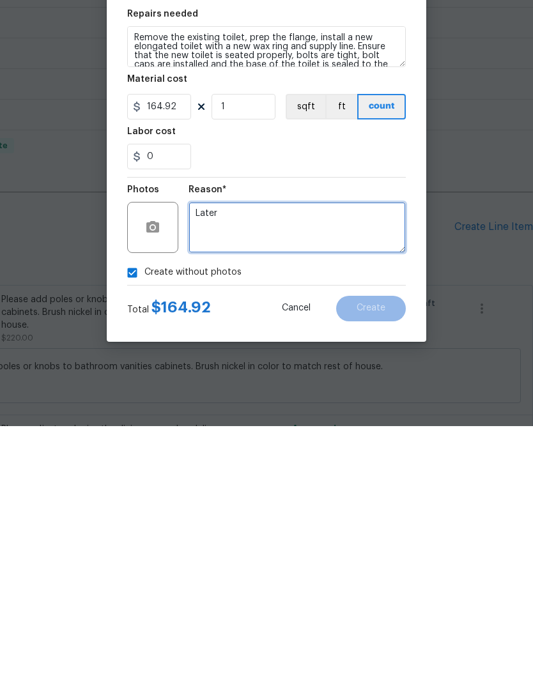
type textarea "Later"
click at [354, 399] on div "0" at bounding box center [266, 412] width 278 height 26
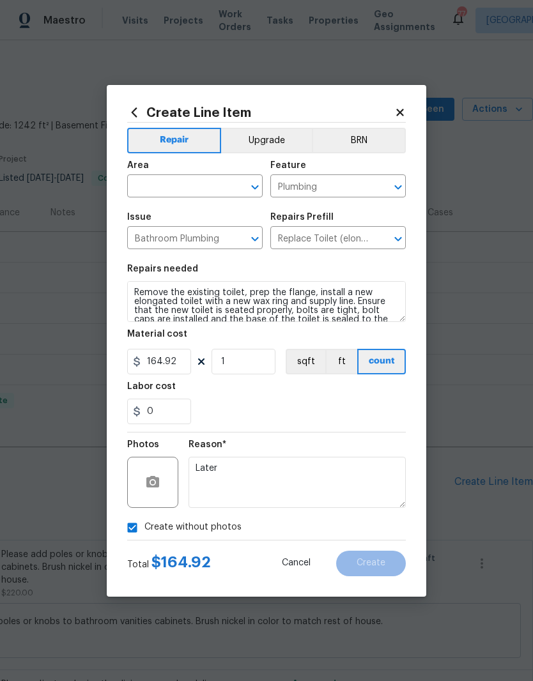
click at [197, 185] on input "text" at bounding box center [177, 188] width 100 height 20
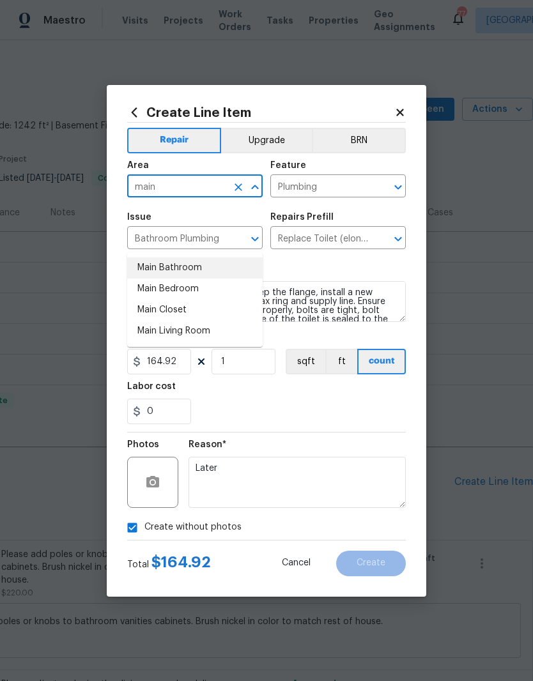
click at [199, 257] on li "Main Bathroom" at bounding box center [194, 267] width 135 height 21
type input "Main Bathroom"
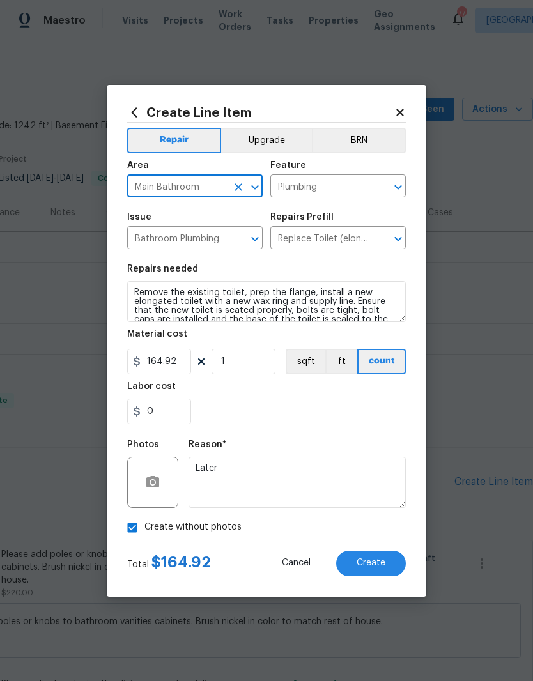
click at [303, 399] on div "Labor cost" at bounding box center [266, 390] width 278 height 17
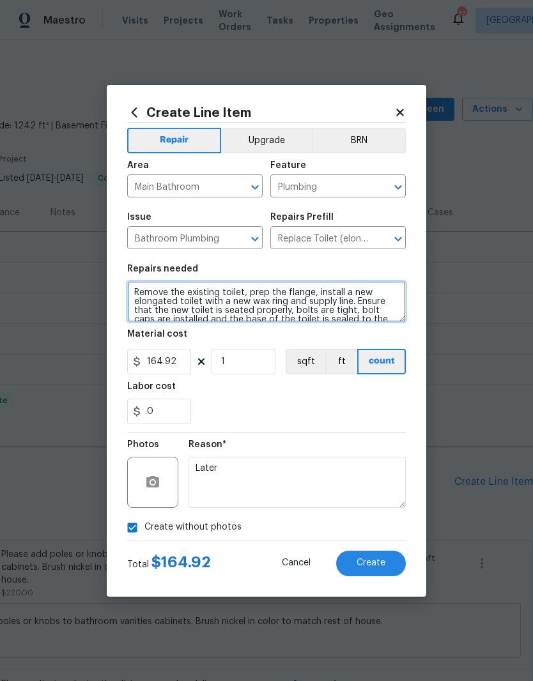
click at [135, 287] on textarea "Remove the existing toilet, prep the flange, install a new elongated toilet wit…" at bounding box center [266, 301] width 278 height 41
click at [134, 293] on textarea "Remove the existing toilet, prep the flange, install a new elongated toilet wit…" at bounding box center [266, 301] width 278 height 41
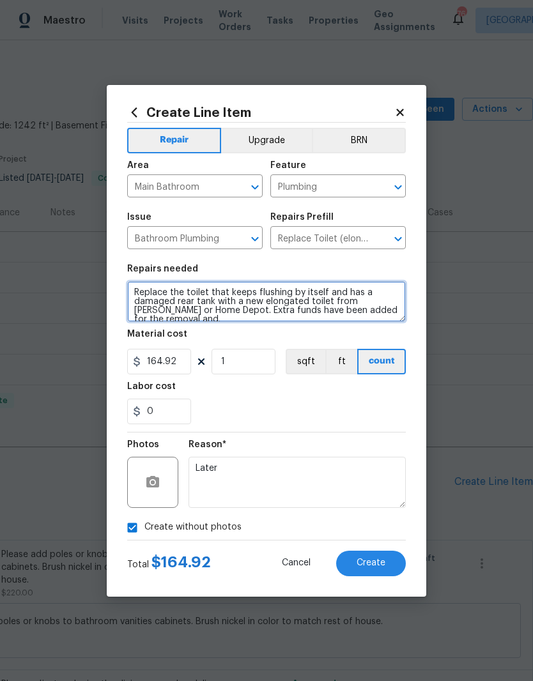
scroll to position [3, 0]
type textarea "Replace the toilet that keeps flushing by itself and has a damaged rear tank wi…"
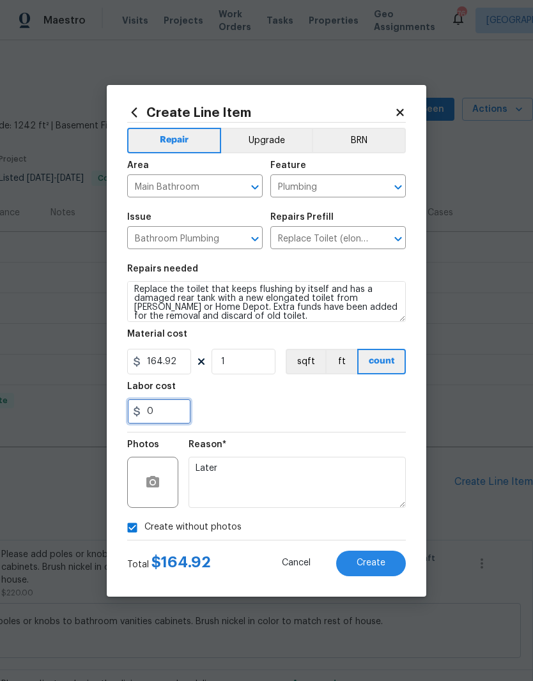
click at [171, 412] on input "0" at bounding box center [159, 412] width 64 height 26
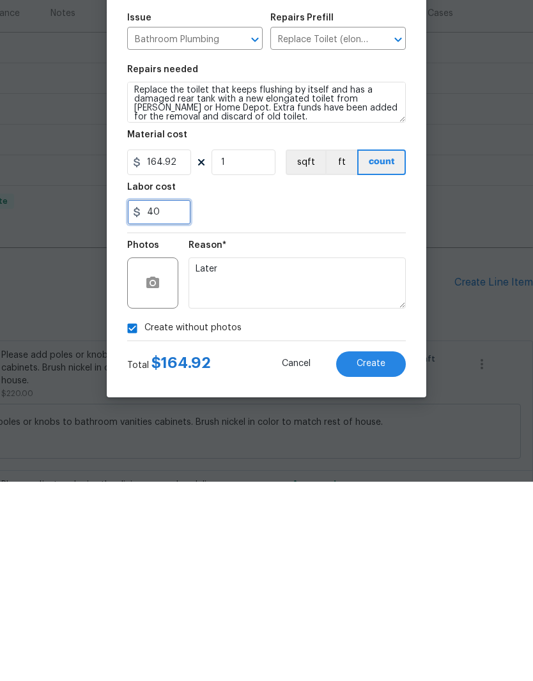
type input "40"
click at [257, 399] on div "40" at bounding box center [266, 412] width 278 height 26
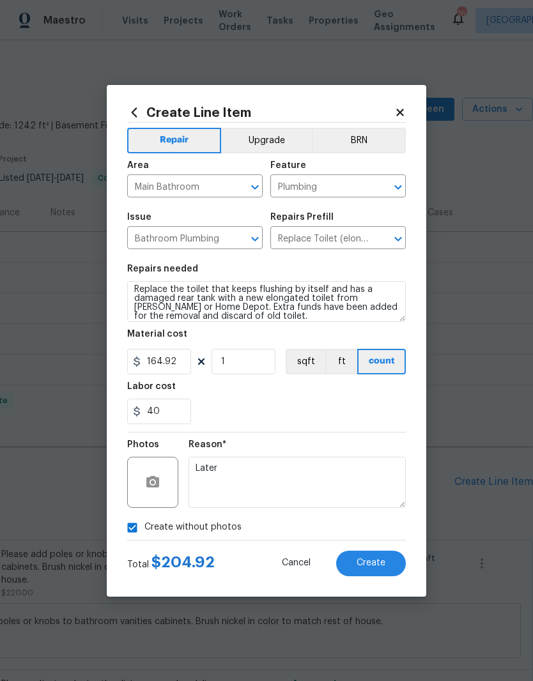
click at [374, 569] on button "Create" at bounding box center [371, 564] width 70 height 26
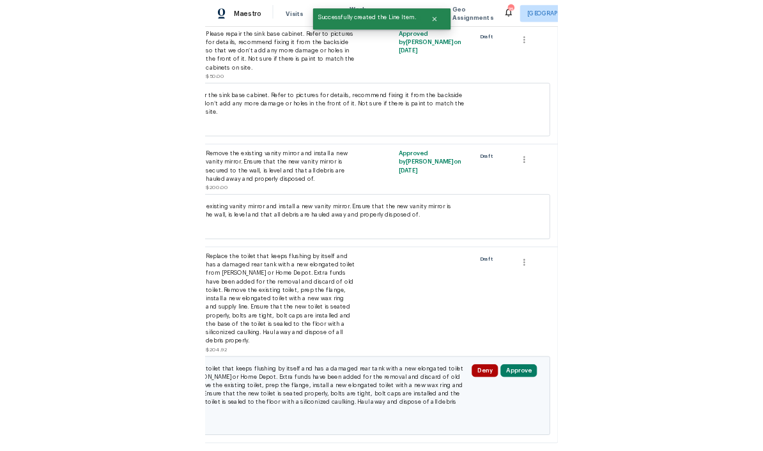
scroll to position [775, 189]
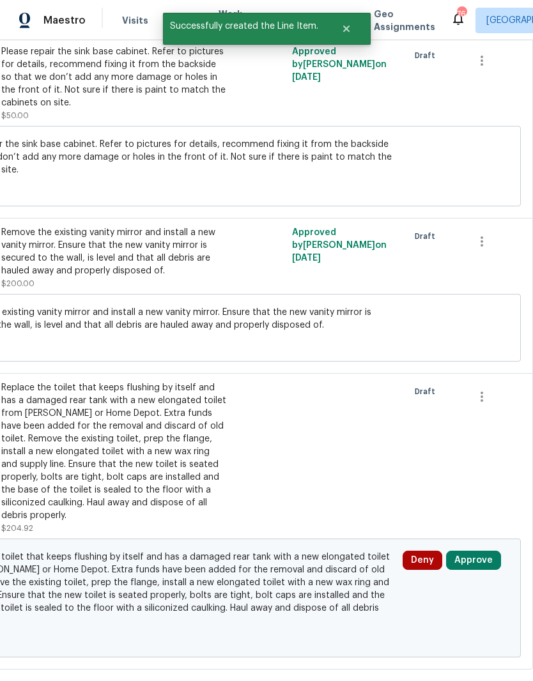
click at [475, 551] on button "Approve" at bounding box center [473, 560] width 55 height 19
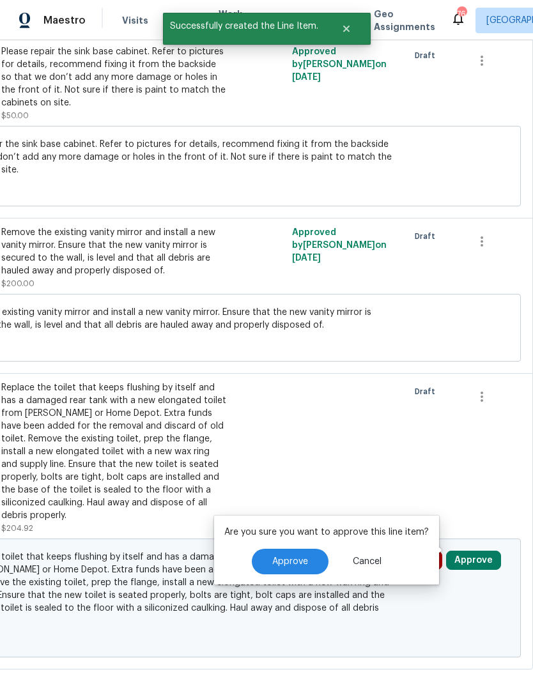
click at [293, 574] on button "Approve" at bounding box center [290, 562] width 77 height 26
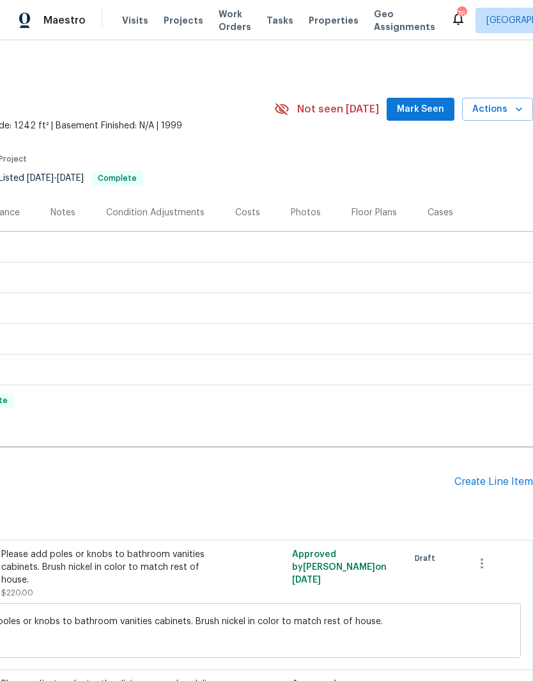
scroll to position [0, 189]
click at [483, 482] on div "Create Line Item" at bounding box center [493, 482] width 79 height 12
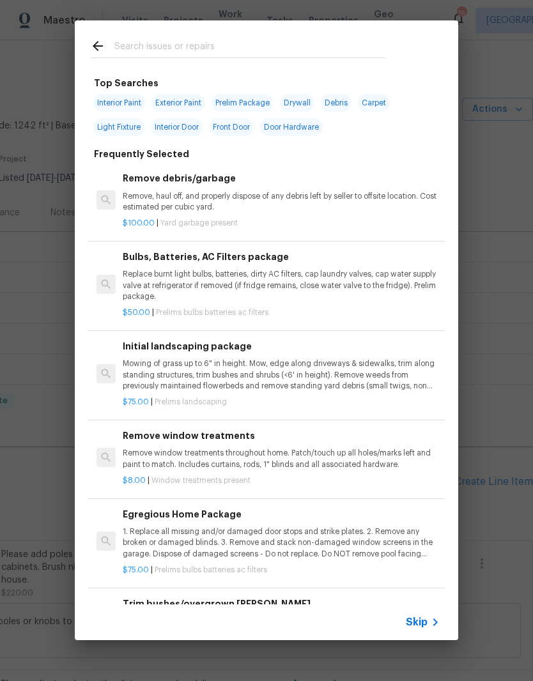
click at [162, 38] on input "text" at bounding box center [249, 47] width 271 height 19
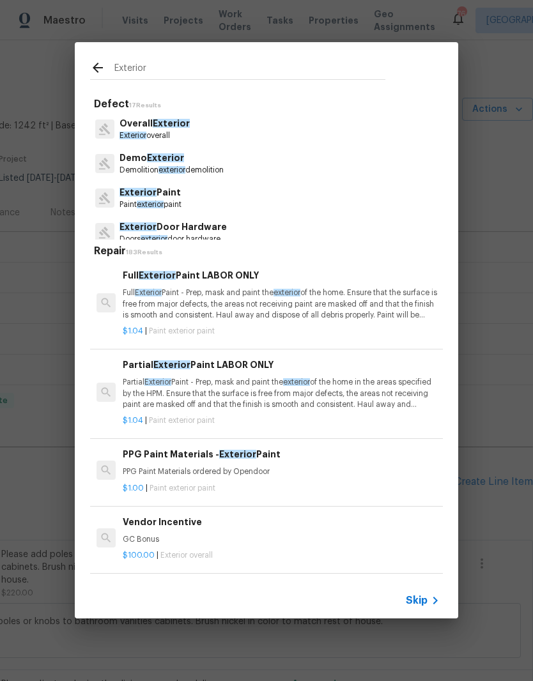
scroll to position [0, 0]
type input "Exterior door"
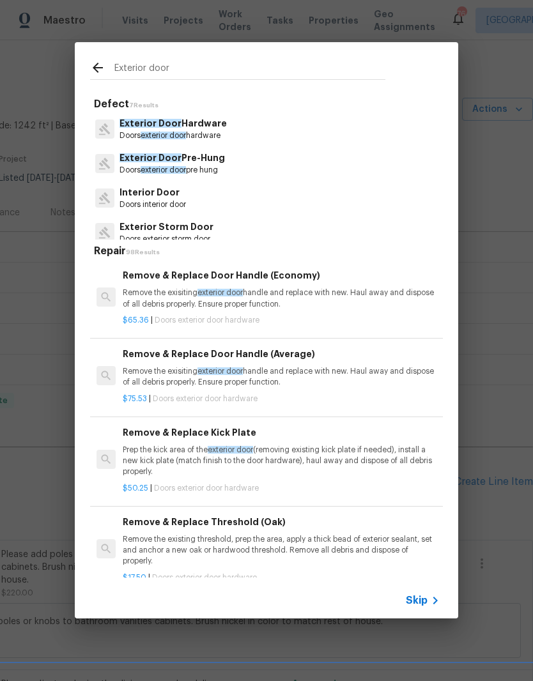
click at [199, 123] on p "Exterior Door Hardware" at bounding box center [172, 123] width 107 height 13
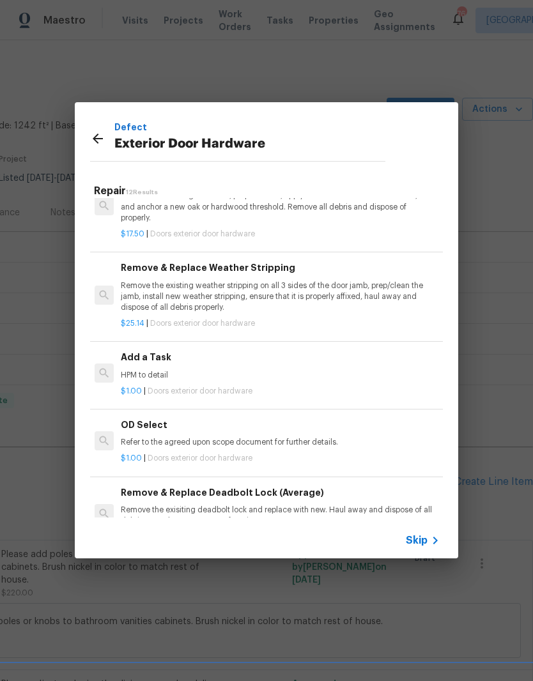
scroll to position [259, 2]
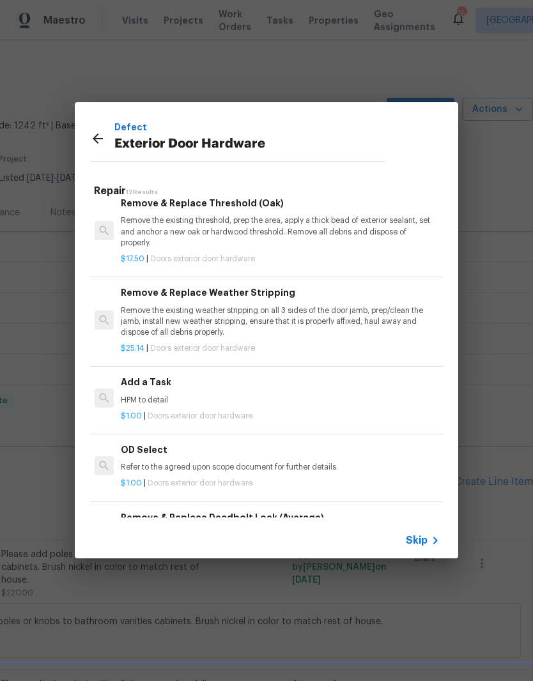
click at [257, 400] on p "HPM to detail" at bounding box center [279, 400] width 317 height 11
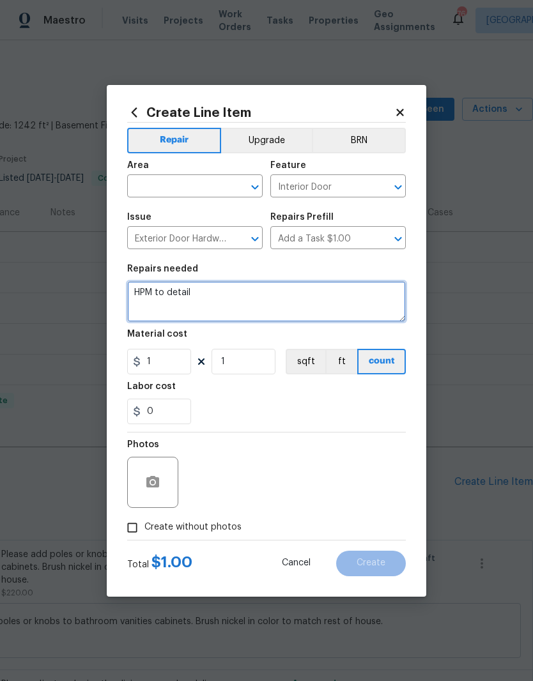
click at [243, 294] on textarea "HPM to detail" at bounding box center [266, 301] width 278 height 41
type textarea "H"
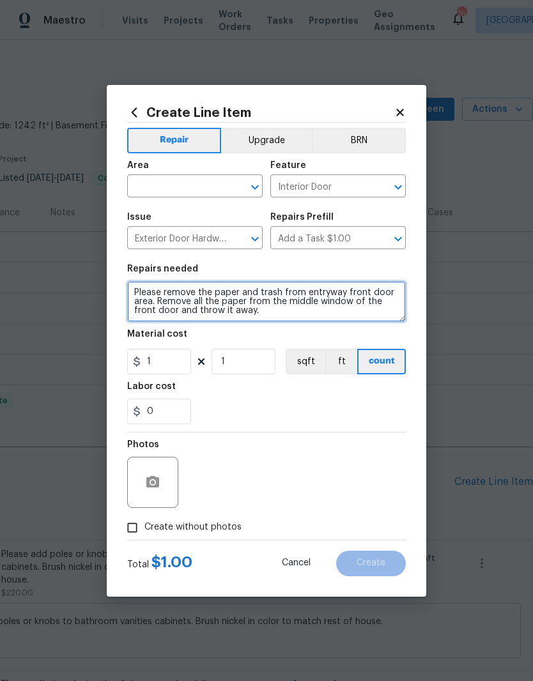
type textarea "Please remove the paper and trash from entryway front door area. Remove all the…"
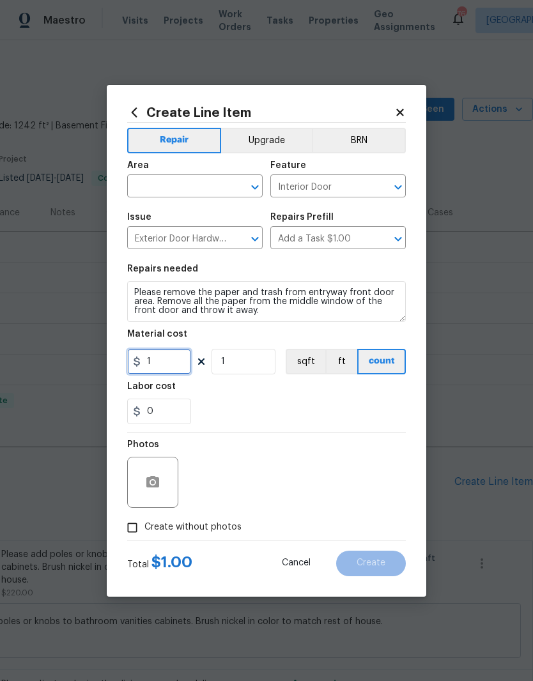
click at [162, 367] on input "1" at bounding box center [159, 362] width 64 height 26
type input "0"
click at [233, 402] on div "0" at bounding box center [266, 412] width 278 height 26
type input "5"
click at [130, 535] on input "Create without photos" at bounding box center [132, 527] width 24 height 24
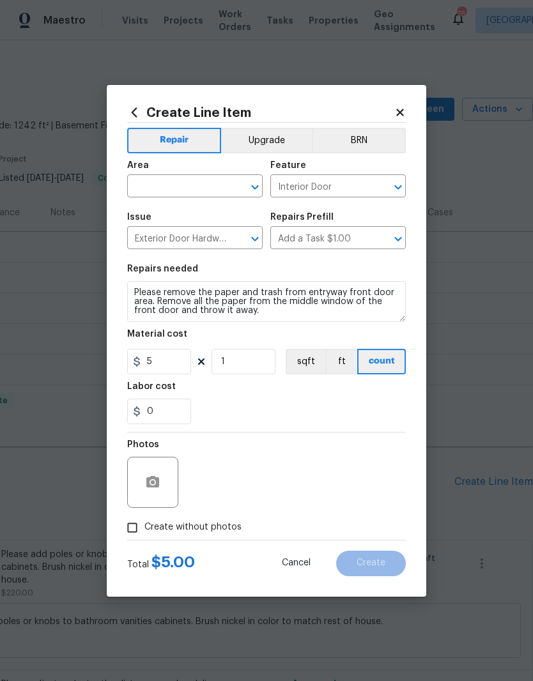
checkbox input "true"
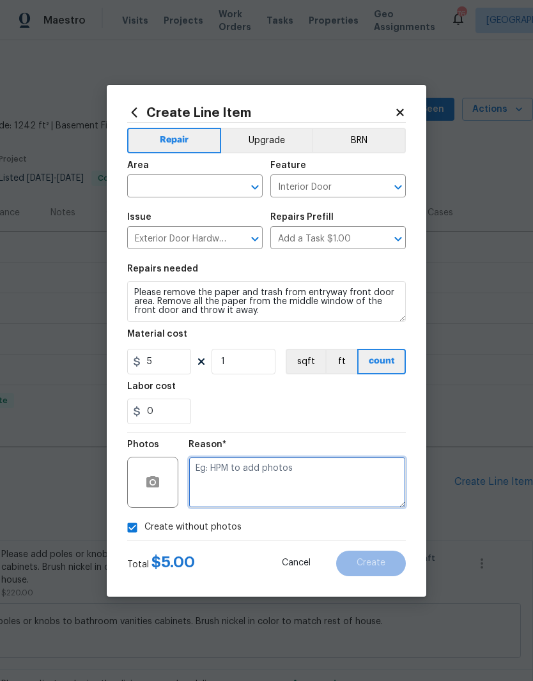
click at [223, 488] on textarea at bounding box center [296, 482] width 217 height 51
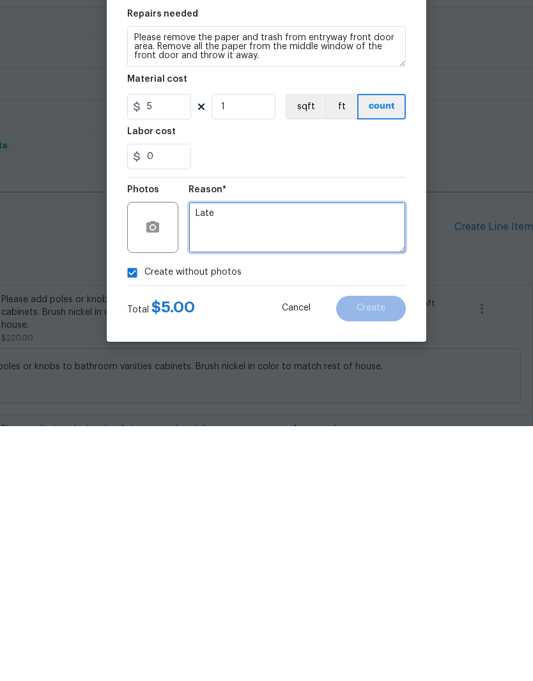
type textarea "Later"
click at [293, 551] on button "Cancel" at bounding box center [296, 564] width 70 height 26
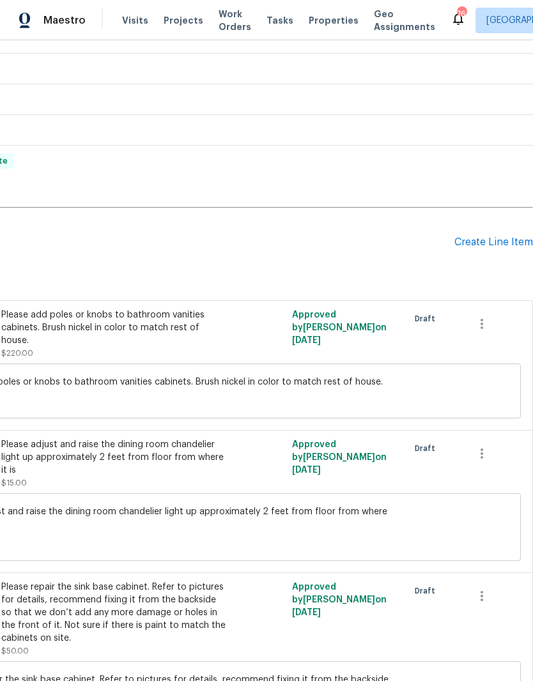
scroll to position [240, 189]
click at [503, 236] on div "Create Line Item" at bounding box center [493, 242] width 79 height 12
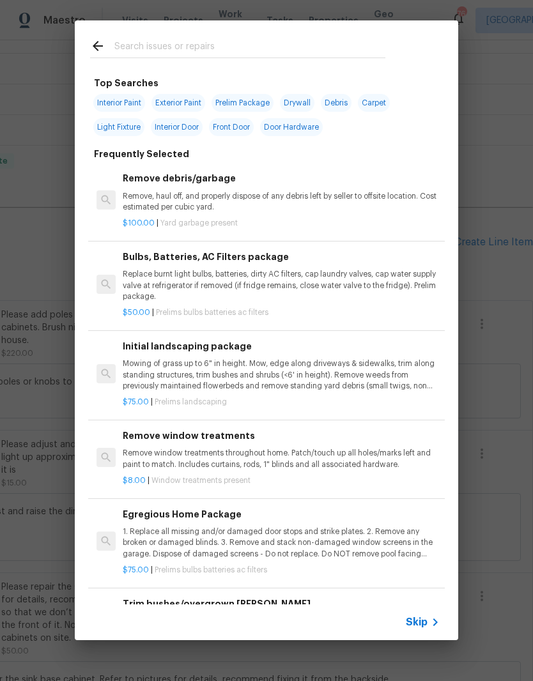
click at [144, 49] on input "text" at bounding box center [249, 47] width 271 height 19
type input "Exterior door"
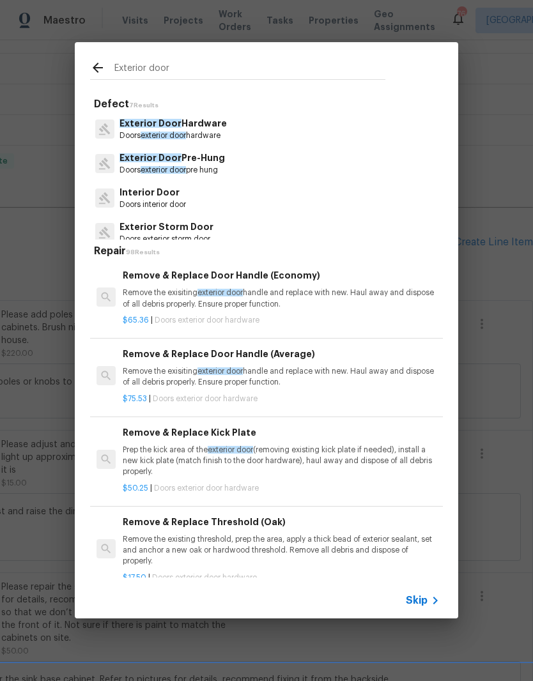
click at [172, 130] on p "Doors exterior door hardware" at bounding box center [172, 135] width 107 height 11
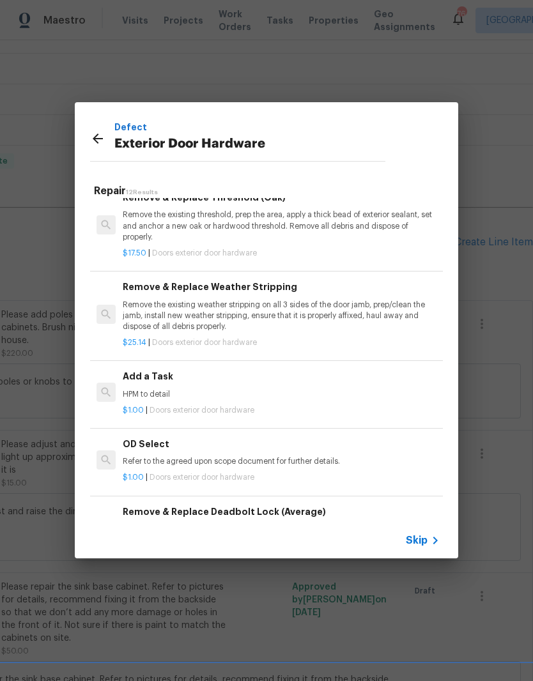
scroll to position [294, 0]
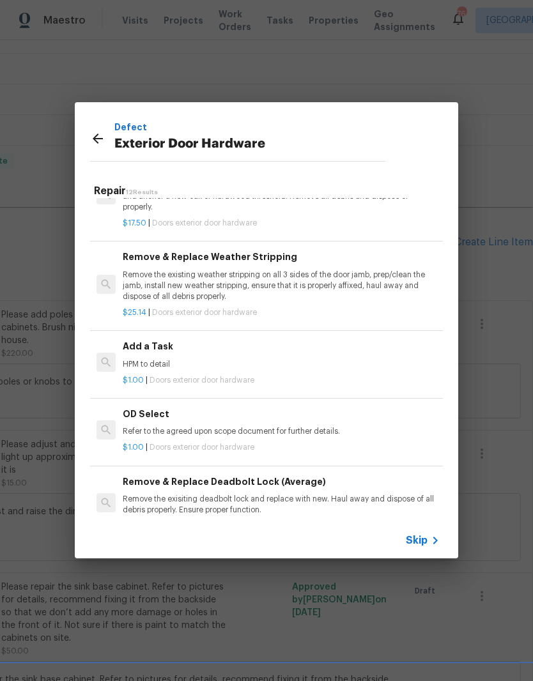
click at [139, 362] on p "HPM to detail" at bounding box center [281, 364] width 317 height 11
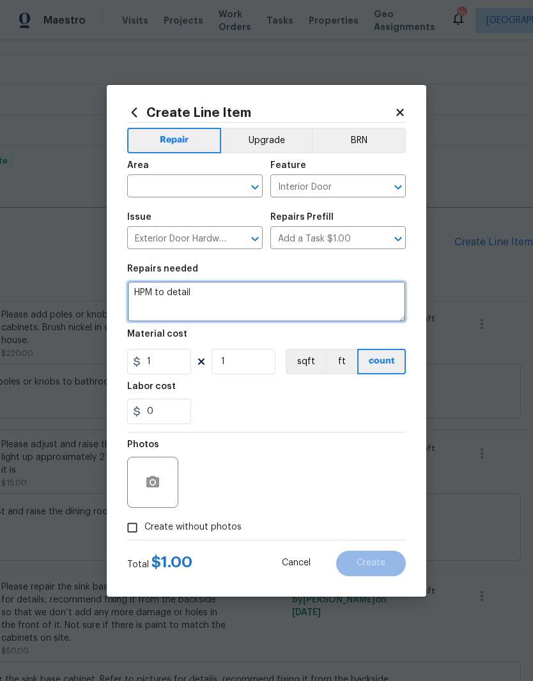
click at [197, 296] on textarea "HPM to detail" at bounding box center [266, 301] width 278 height 41
type textarea "H"
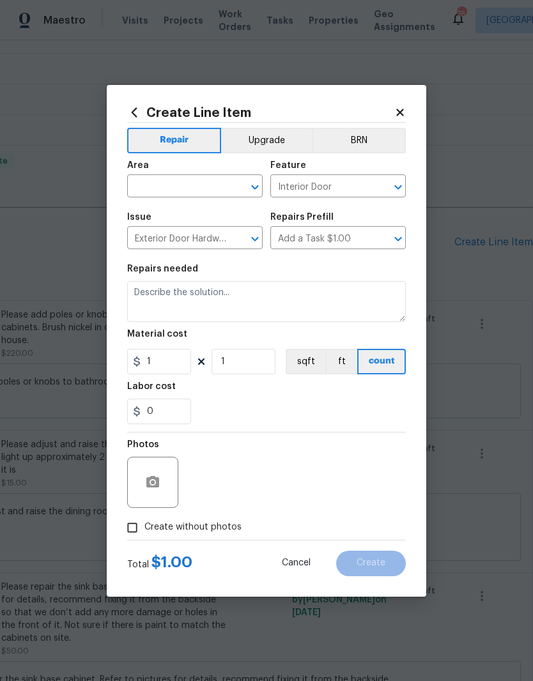
click at [158, 187] on input "text" at bounding box center [177, 188] width 100 height 20
click at [157, 257] on li "Entryway" at bounding box center [194, 267] width 135 height 21
type input "Entryway"
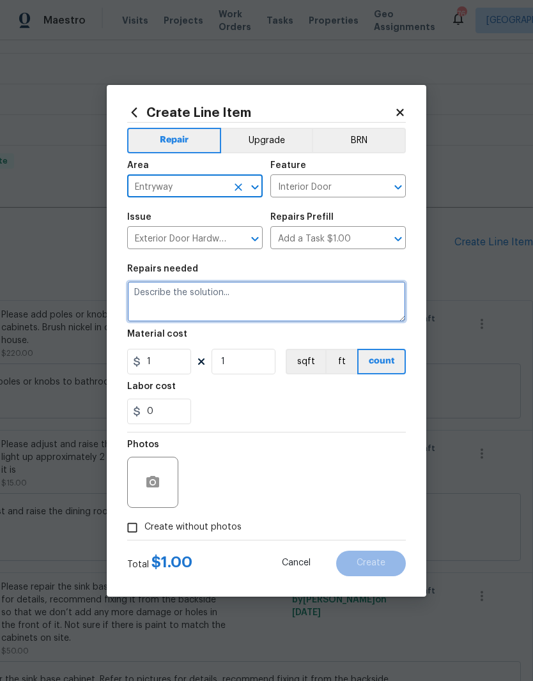
click at [204, 301] on textarea at bounding box center [266, 301] width 278 height 41
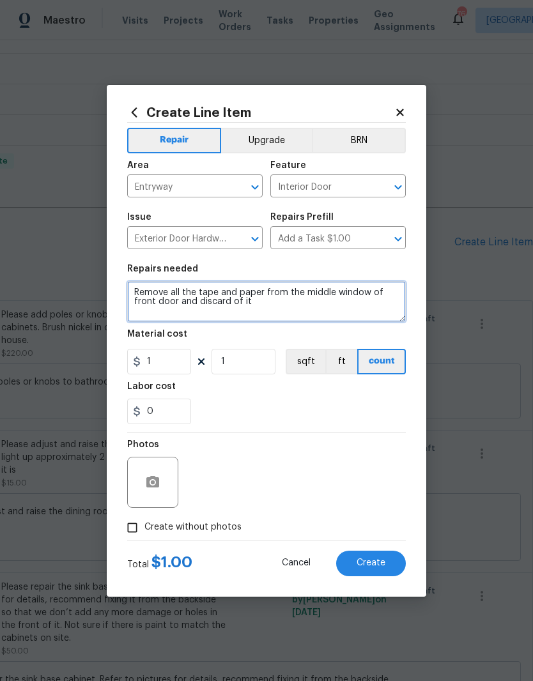
type textarea "Remove all the tape and paper from the middle window of front door and discard …"
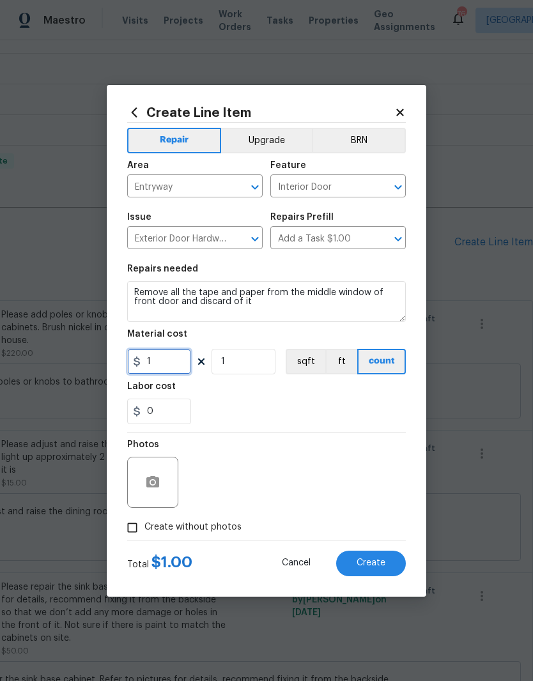
click at [161, 366] on input "1" at bounding box center [159, 362] width 64 height 26
type input "5"
click at [241, 400] on div "0" at bounding box center [266, 412] width 278 height 26
click at [130, 524] on input "Create without photos" at bounding box center [132, 527] width 24 height 24
checkbox input "true"
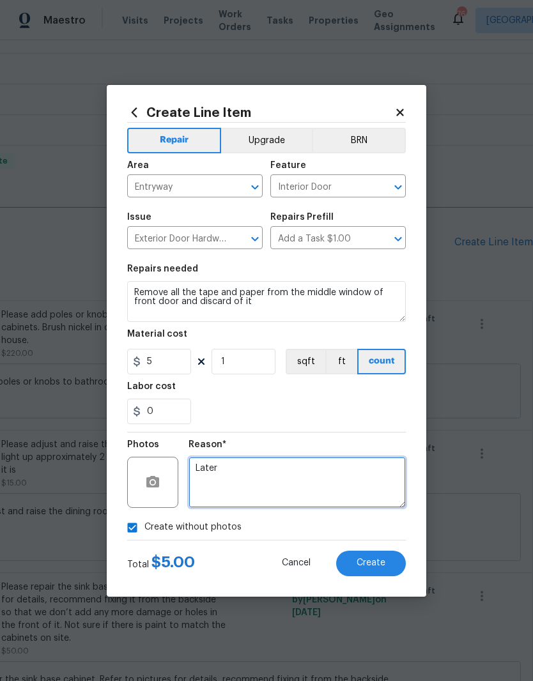
click at [216, 486] on textarea "Later" at bounding box center [296, 482] width 217 height 51
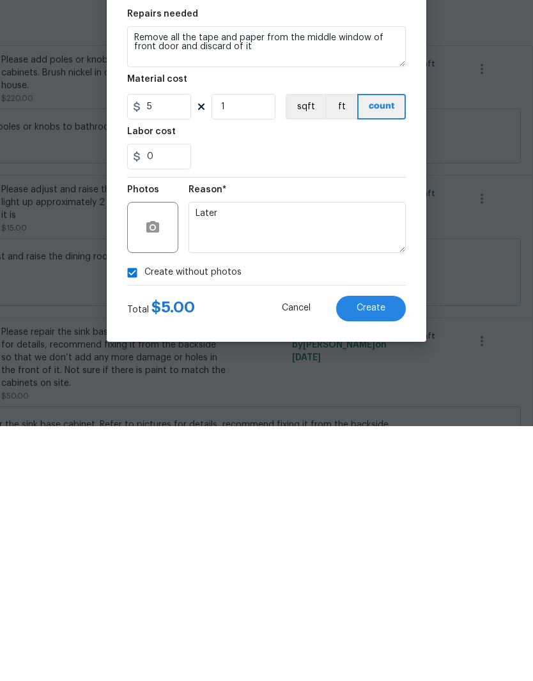
click at [383, 558] on span "Create" at bounding box center [370, 563] width 29 height 10
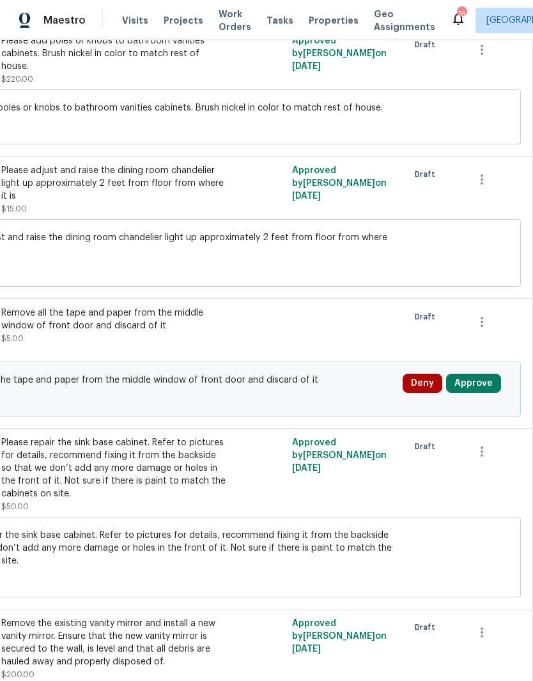
scroll to position [514, 189]
click at [485, 374] on button "Approve" at bounding box center [473, 383] width 55 height 19
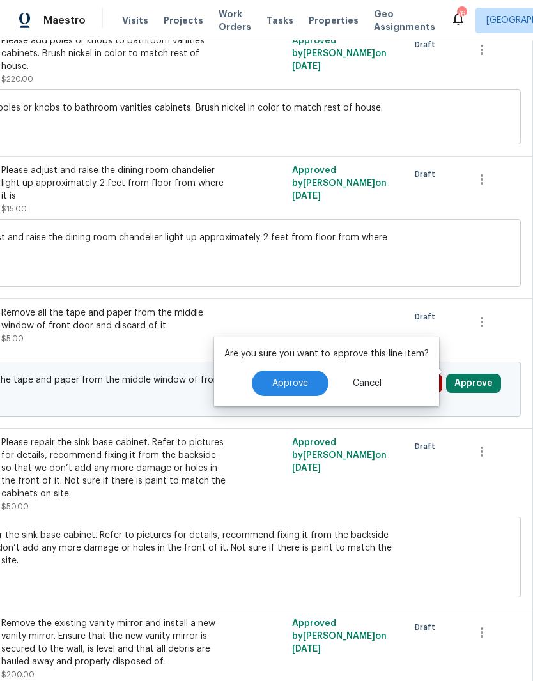
click at [296, 370] on button "Approve" at bounding box center [290, 383] width 77 height 26
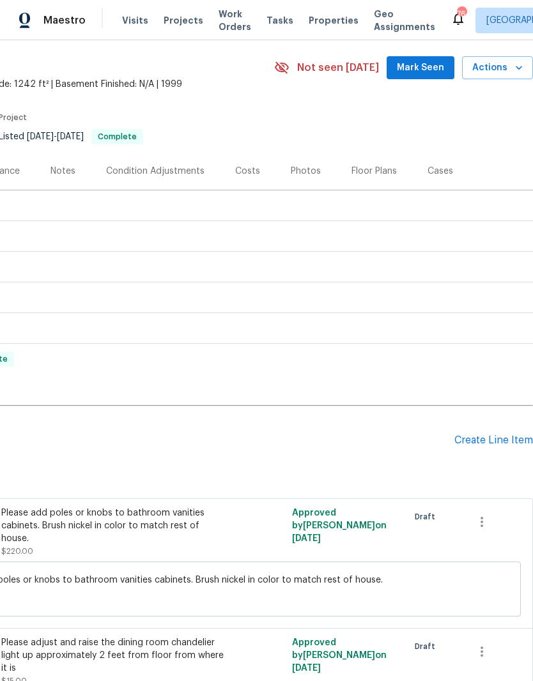
scroll to position [42, 189]
click at [494, 434] on div "Create Line Item" at bounding box center [493, 440] width 79 height 12
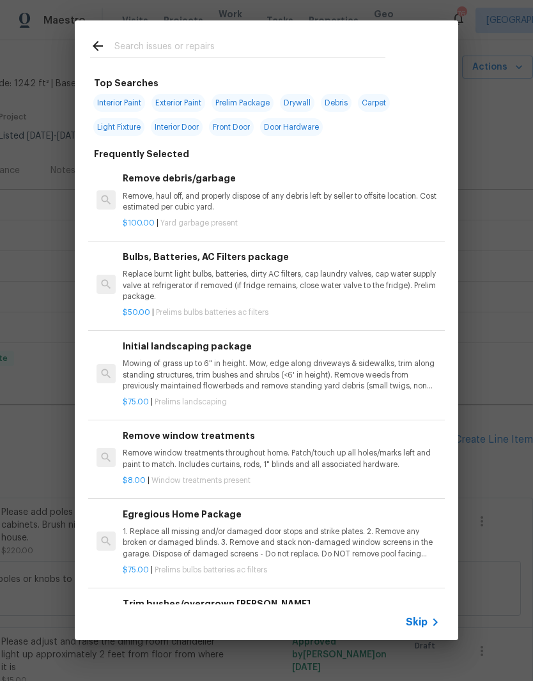
click at [153, 56] on input "text" at bounding box center [249, 47] width 271 height 19
type input "Drywall"
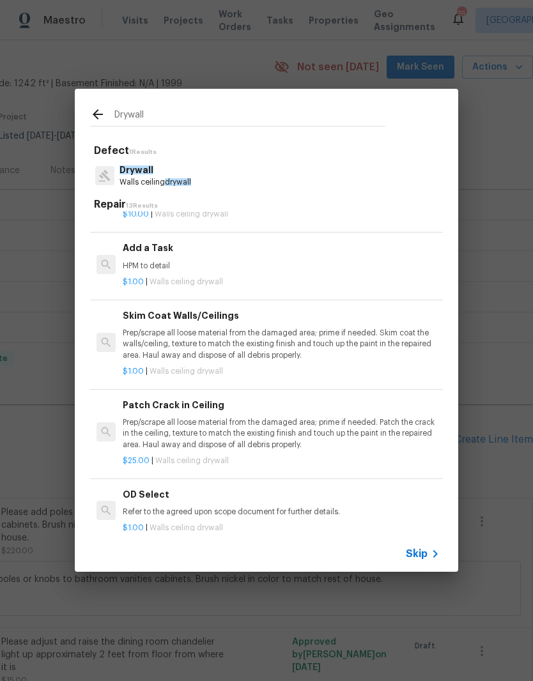
scroll to position [426, 0]
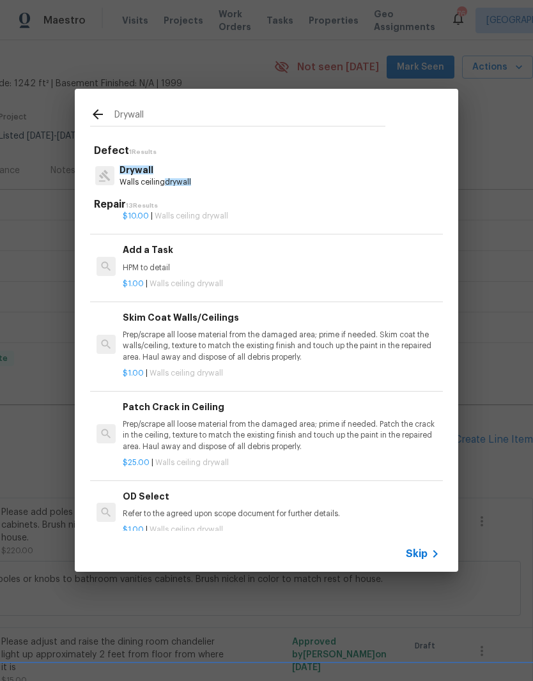
click at [171, 268] on p "HPM to detail" at bounding box center [281, 268] width 317 height 11
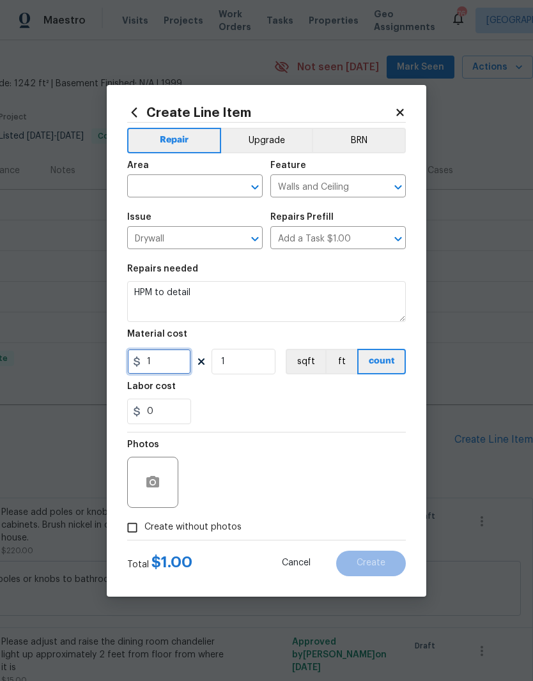
click at [163, 365] on input "1" at bounding box center [159, 362] width 64 height 26
type input "200"
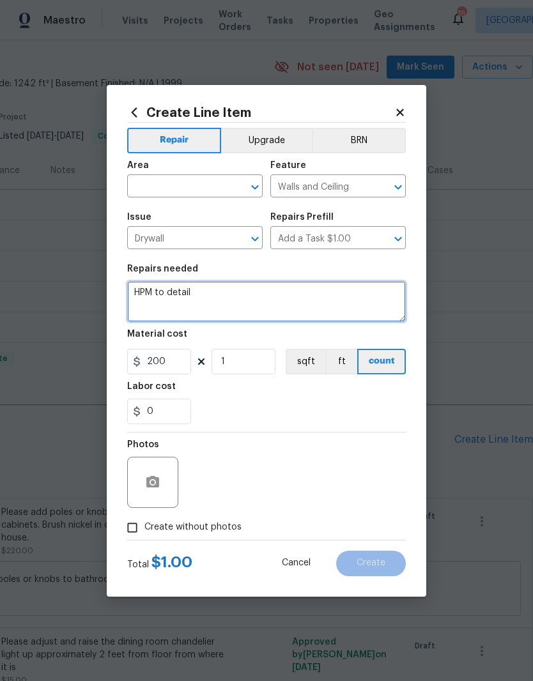
click at [192, 297] on textarea "HPM to detail" at bounding box center [266, 301] width 278 height 41
type textarea "H"
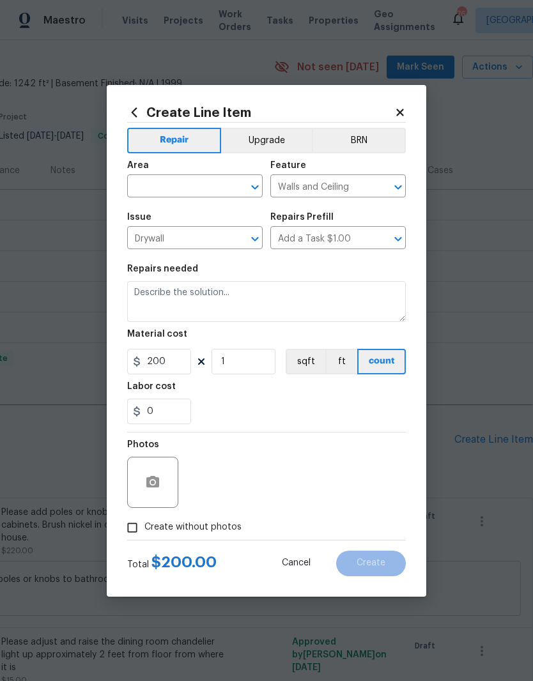
click at [152, 194] on input "text" at bounding box center [177, 188] width 100 height 20
click at [148, 257] on li "Kitchen" at bounding box center [194, 267] width 135 height 21
type input "Kitchen"
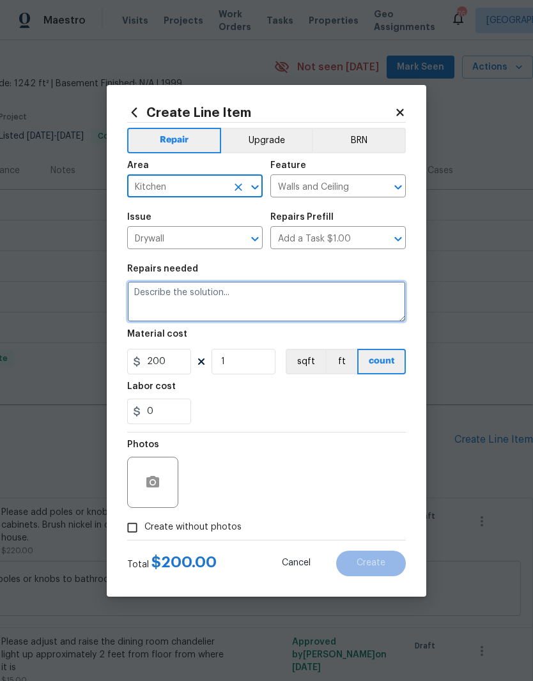
click at [141, 303] on textarea at bounding box center [266, 301] width 278 height 41
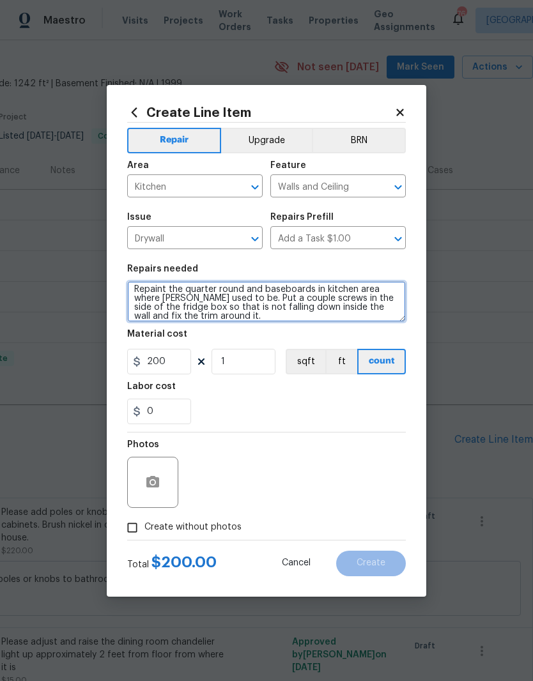
scroll to position [3, 0]
type textarea "Repaint the quarter round and baseboards in kitchen area where [PERSON_NAME] us…"
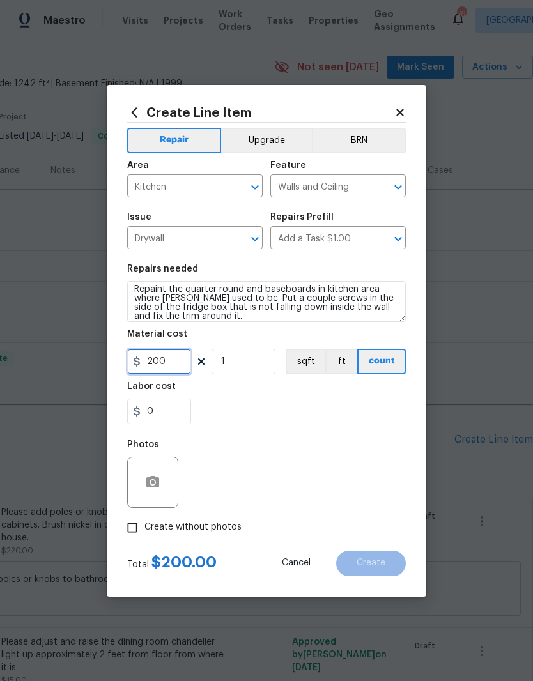
click at [166, 363] on input "200" at bounding box center [159, 362] width 64 height 26
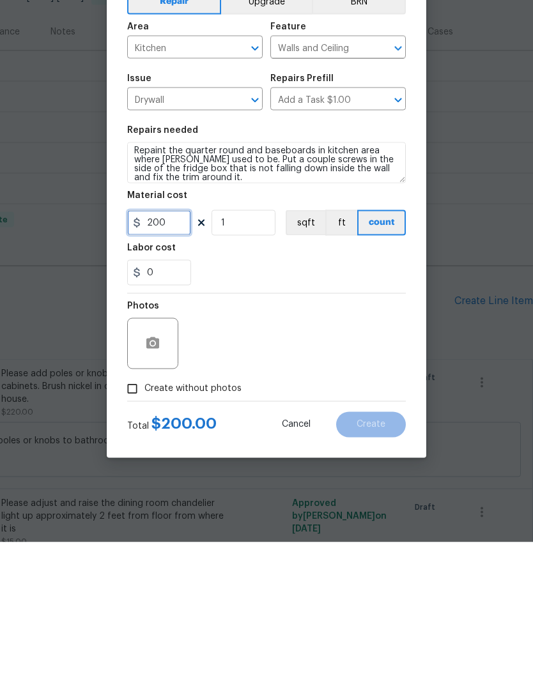
click at [168, 349] on input "200" at bounding box center [159, 362] width 64 height 26
type input "250"
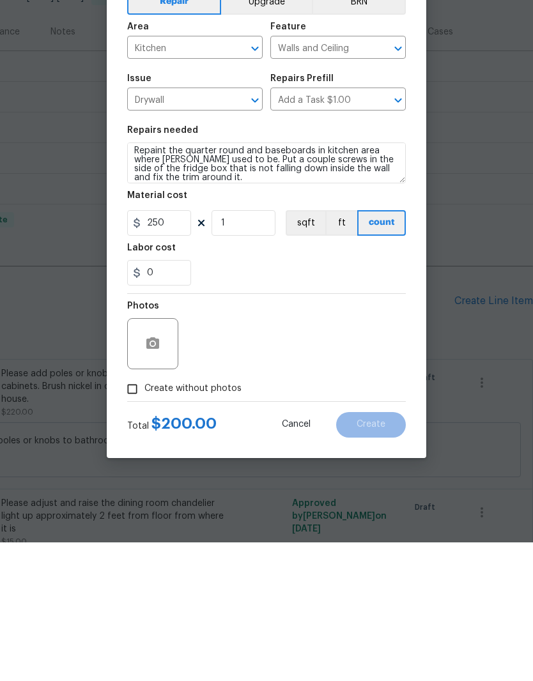
click at [218, 399] on div "0" at bounding box center [266, 412] width 278 height 26
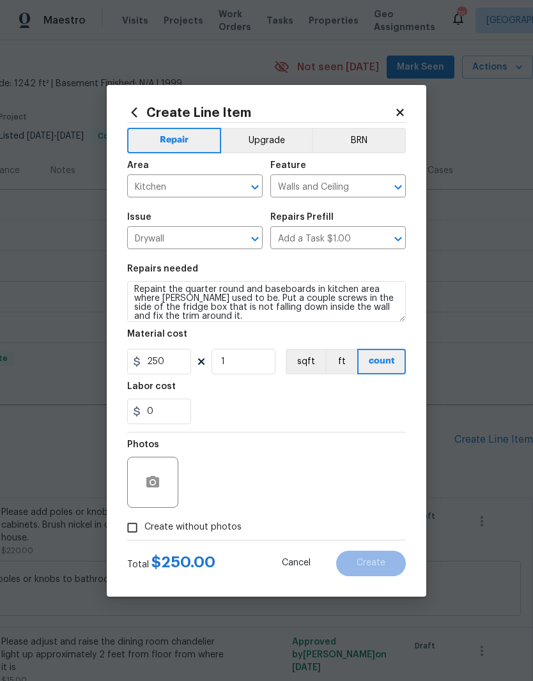
click at [126, 527] on input "Create without photos" at bounding box center [132, 527] width 24 height 24
checkbox input "true"
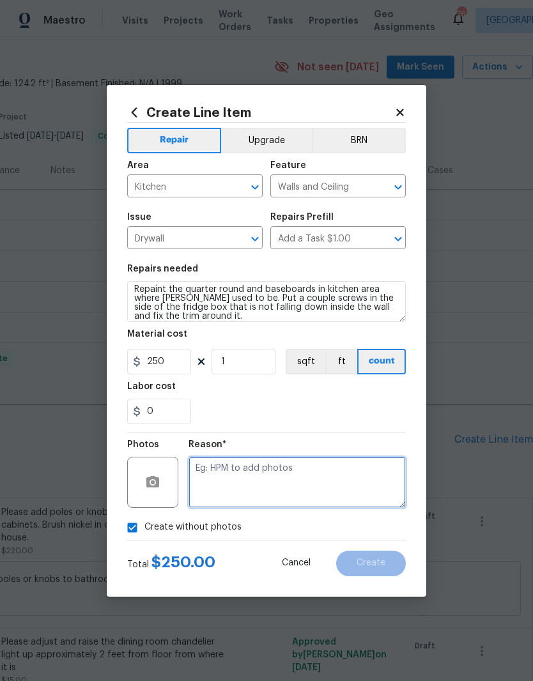
click at [213, 487] on textarea at bounding box center [296, 482] width 217 height 51
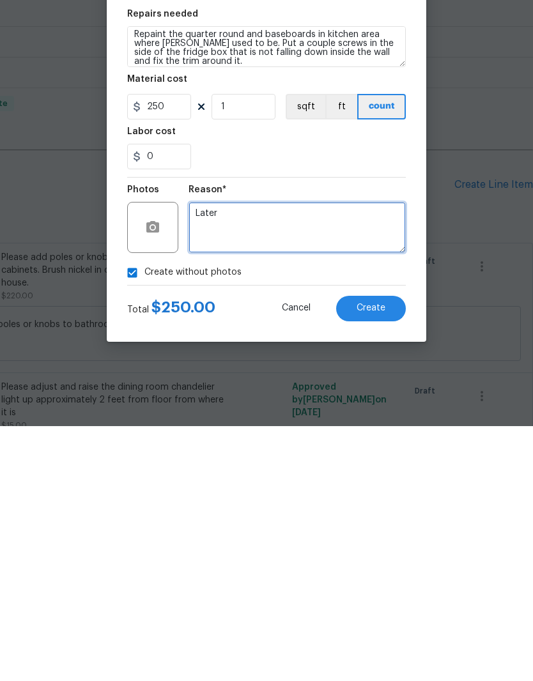
type textarea "Later"
click at [372, 399] on div "0" at bounding box center [266, 412] width 278 height 26
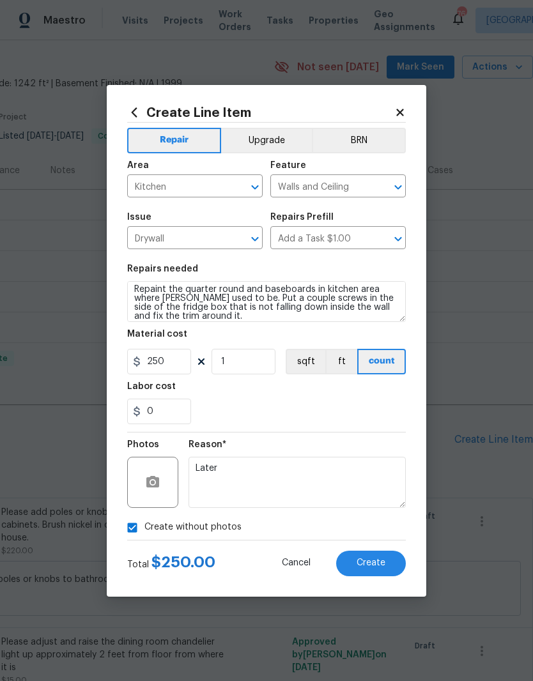
click at [385, 561] on button "Create" at bounding box center [371, 564] width 70 height 26
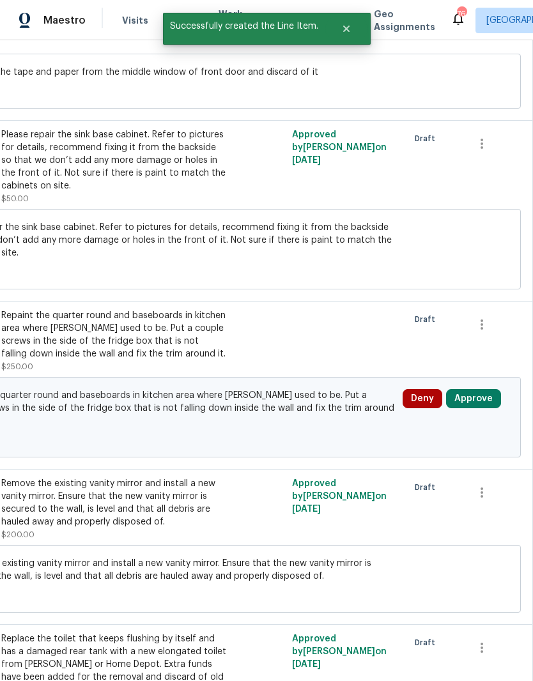
scroll to position [821, 189]
click at [477, 390] on button "Approve" at bounding box center [473, 398] width 55 height 19
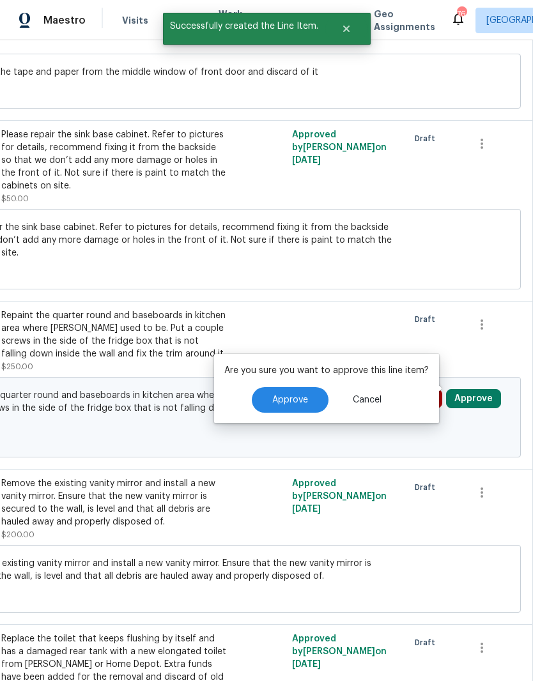
click at [298, 406] on button "Approve" at bounding box center [290, 400] width 77 height 26
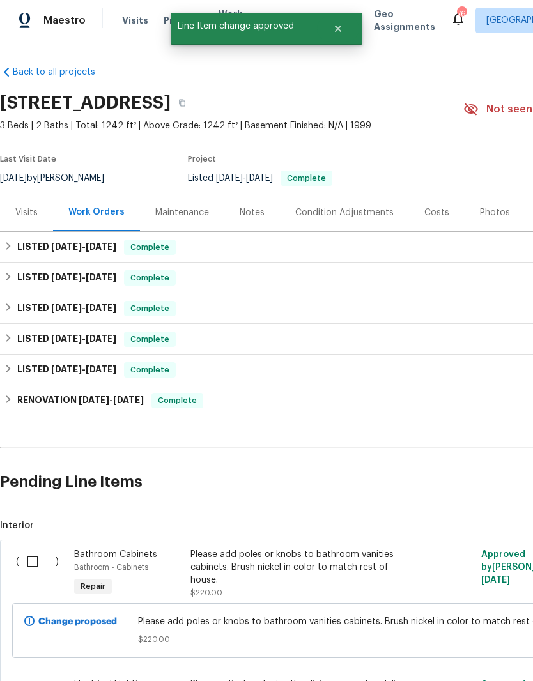
scroll to position [0, 0]
click at [31, 562] on input "checkbox" at bounding box center [37, 561] width 36 height 27
checkbox input "true"
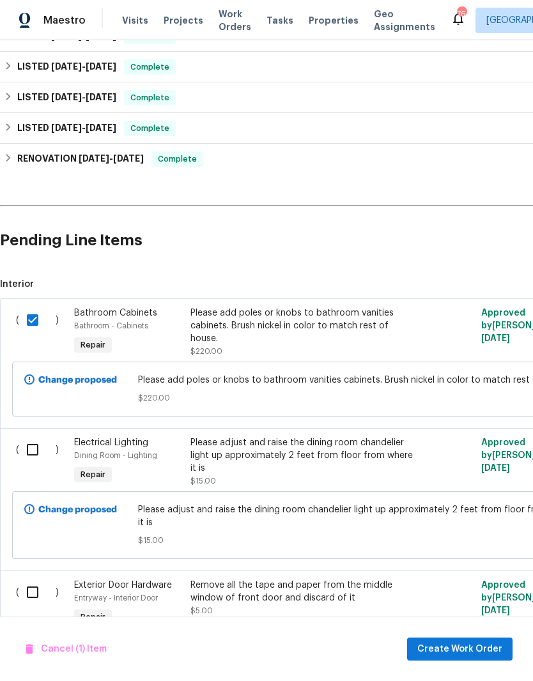
scroll to position [241, 0]
click at [36, 445] on input "checkbox" at bounding box center [37, 449] width 36 height 27
checkbox input "true"
click at [27, 579] on input "checkbox" at bounding box center [37, 592] width 36 height 27
checkbox input "true"
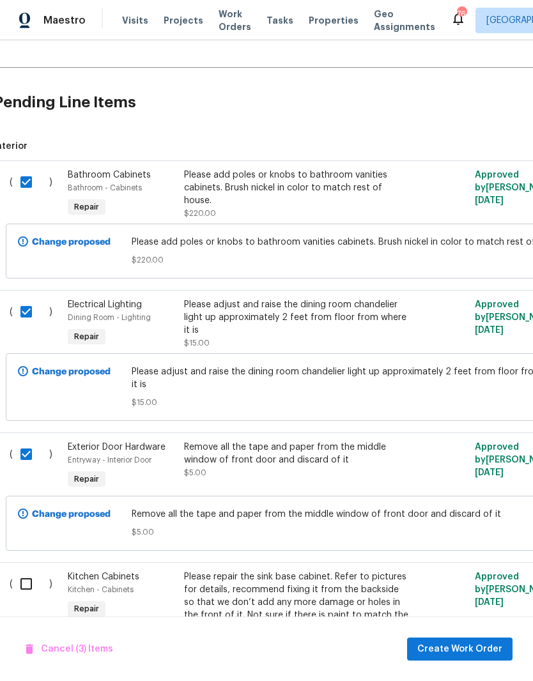
scroll to position [593, 18]
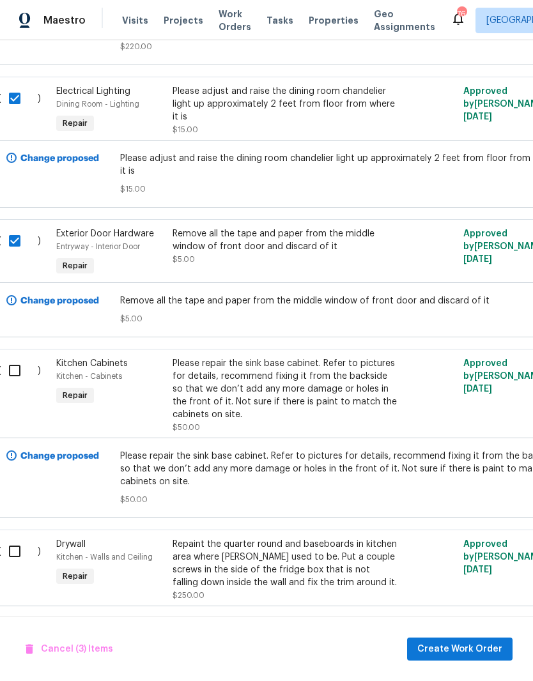
click at [16, 365] on input "checkbox" at bounding box center [19, 370] width 36 height 27
checkbox input "true"
click at [15, 538] on input "checkbox" at bounding box center [19, 551] width 36 height 27
checkbox input "true"
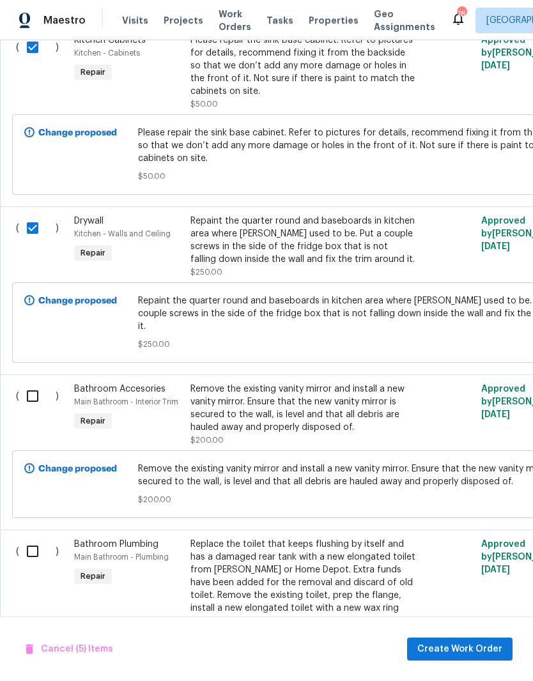
scroll to position [916, 0]
click at [27, 538] on input "checkbox" at bounding box center [37, 551] width 36 height 27
checkbox input "true"
click at [29, 383] on input "checkbox" at bounding box center [37, 396] width 36 height 27
checkbox input "true"
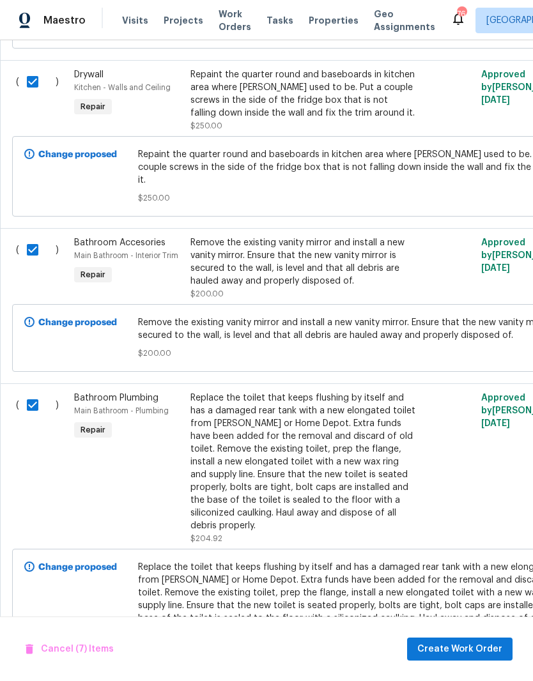
scroll to position [1061, 0]
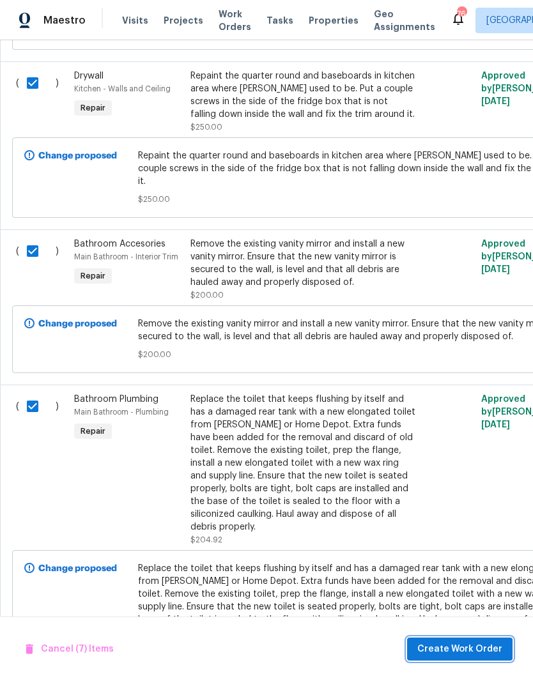
click at [462, 650] on span "Create Work Order" at bounding box center [459, 649] width 85 height 16
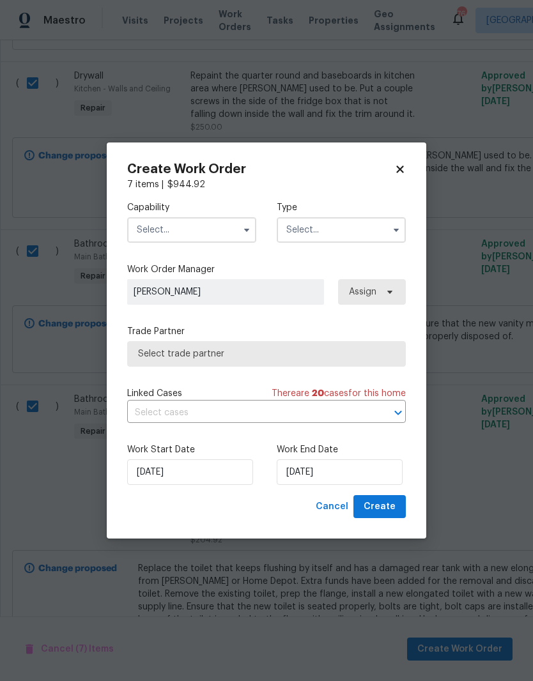
click at [203, 231] on input "text" at bounding box center [191, 230] width 129 height 26
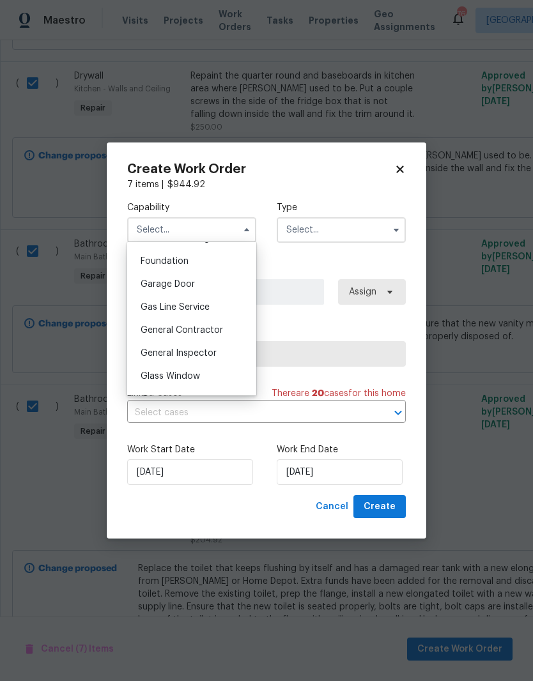
scroll to position [559, 0]
click at [204, 310] on span "General Contractor" at bounding box center [182, 308] width 82 height 9
type input "General Contractor"
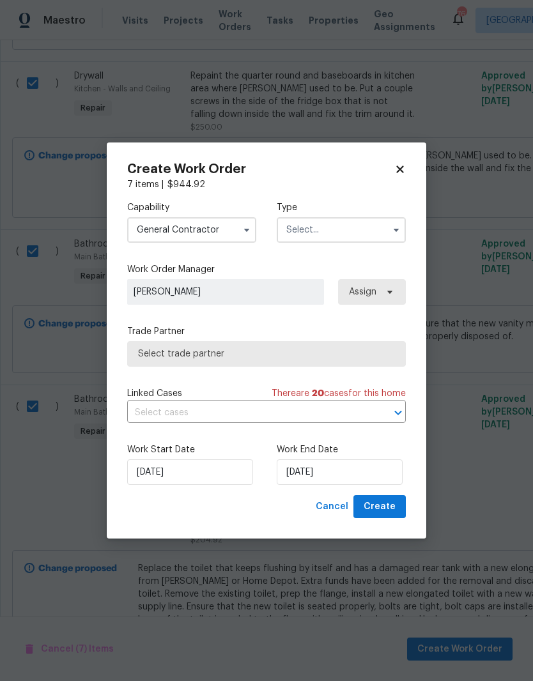
click at [355, 230] on input "text" at bounding box center [341, 230] width 129 height 26
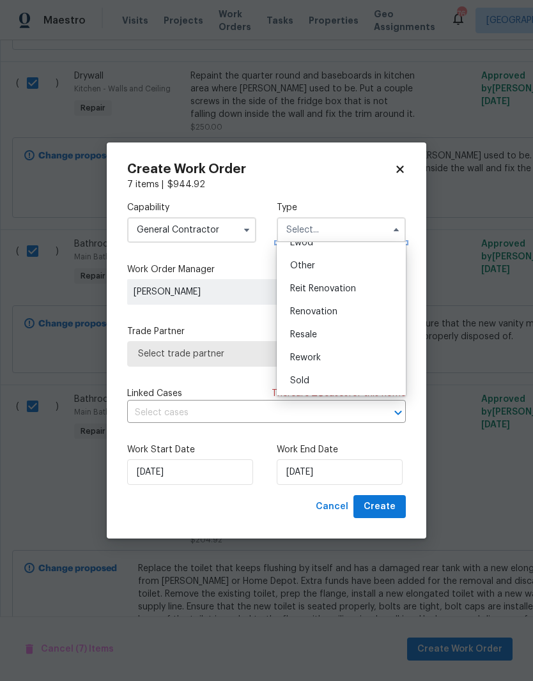
scroll to position [152, 0]
click at [333, 312] on span "Renovation" at bounding box center [313, 311] width 47 height 9
type input "Renovation"
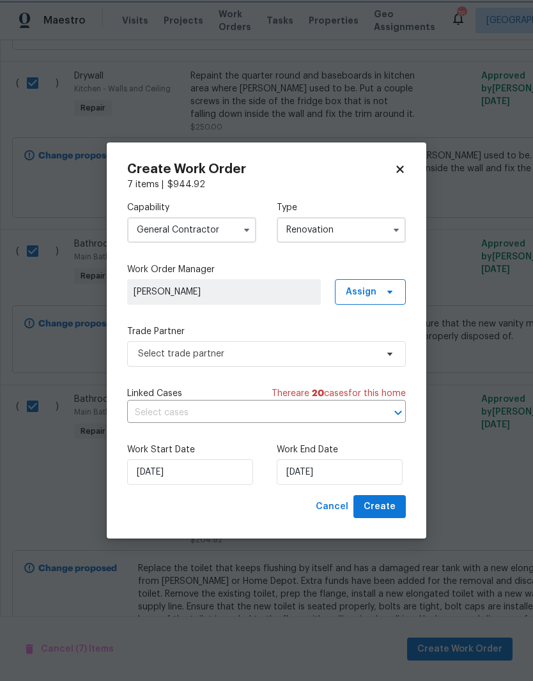
scroll to position [0, 0]
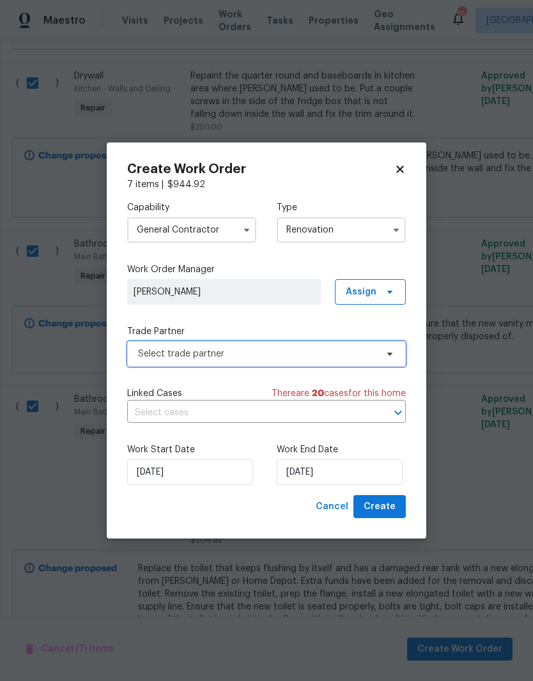
click at [335, 355] on span "Select trade partner" at bounding box center [257, 353] width 238 height 13
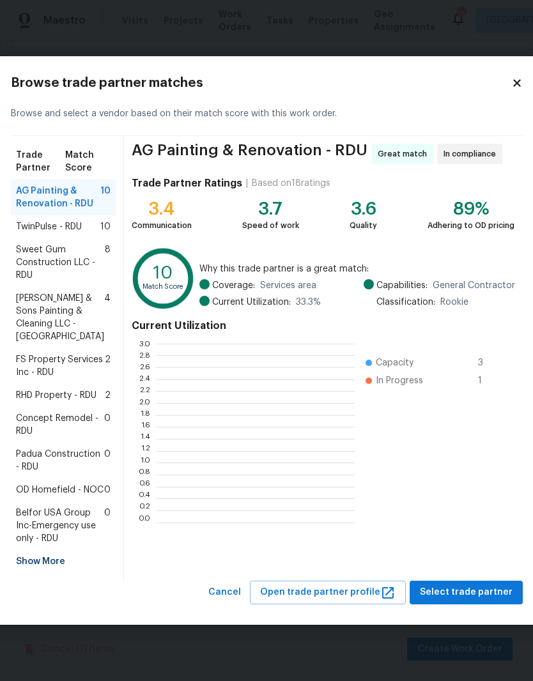
scroll to position [1, 1]
click at [41, 220] on span "TwinPulse - RDU" at bounding box center [49, 226] width 66 height 13
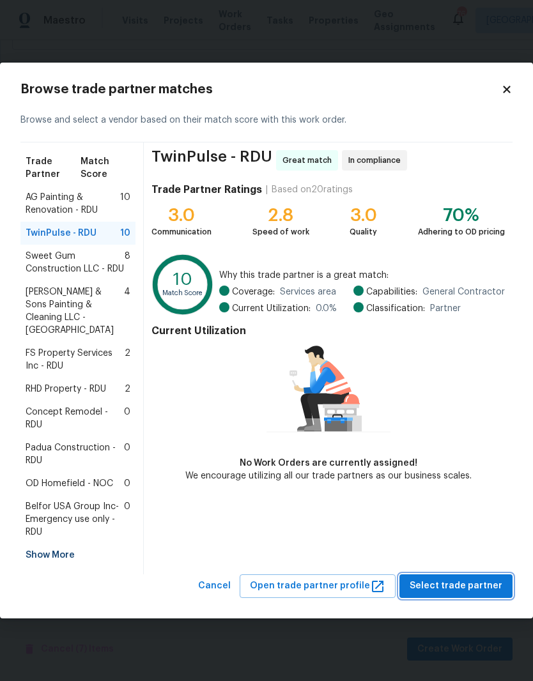
click at [462, 578] on span "Select trade partner" at bounding box center [455, 586] width 93 height 16
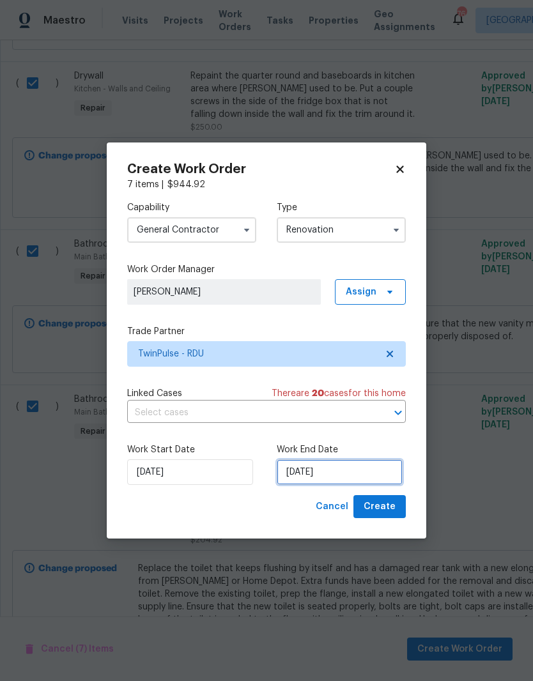
click at [354, 472] on input "[DATE]" at bounding box center [340, 472] width 126 height 26
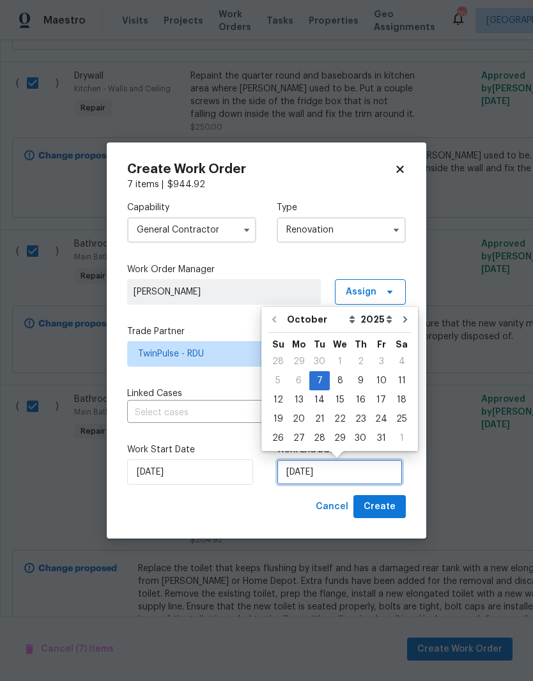
scroll to position [5, 0]
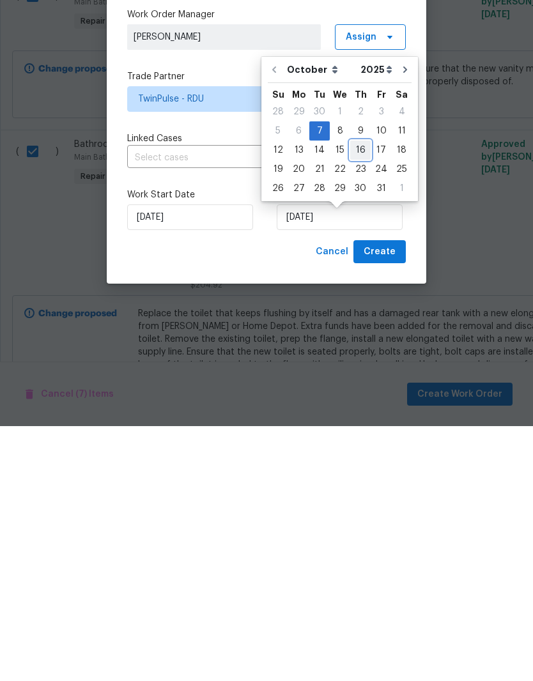
click at [359, 396] on div "16" at bounding box center [360, 405] width 20 height 18
type input "[DATE]"
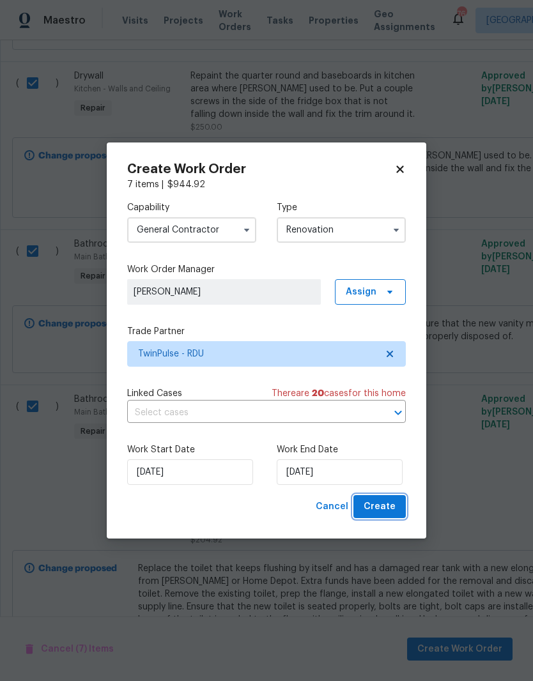
click at [392, 508] on span "Create" at bounding box center [379, 507] width 32 height 16
checkbox input "false"
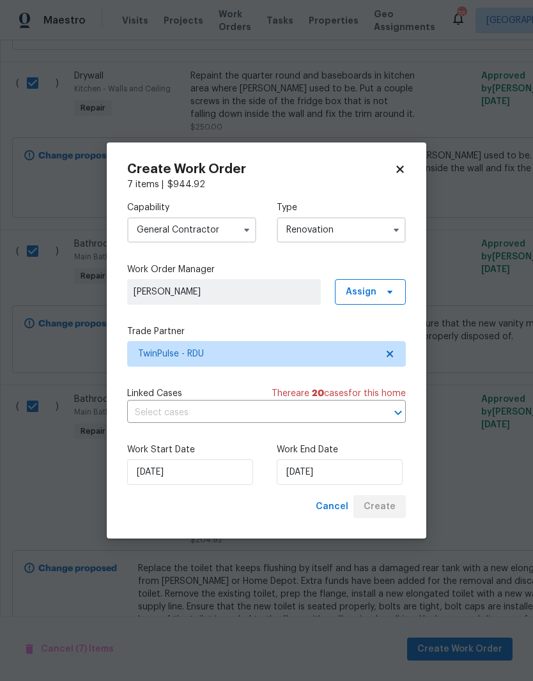
checkbox input "false"
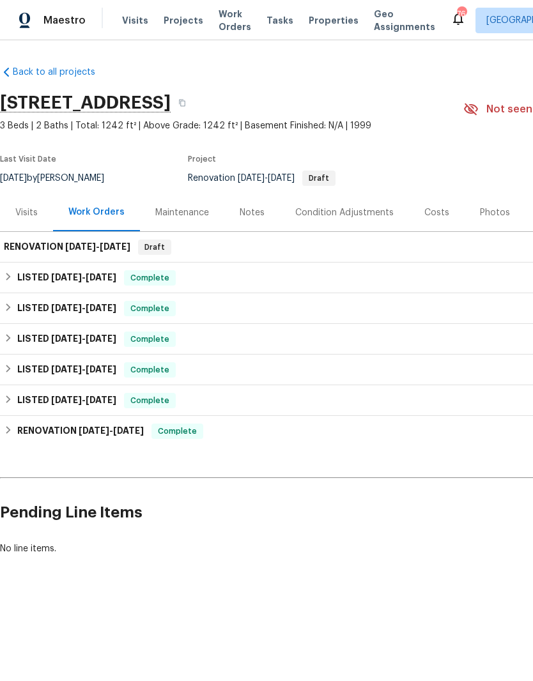
scroll to position [0, 0]
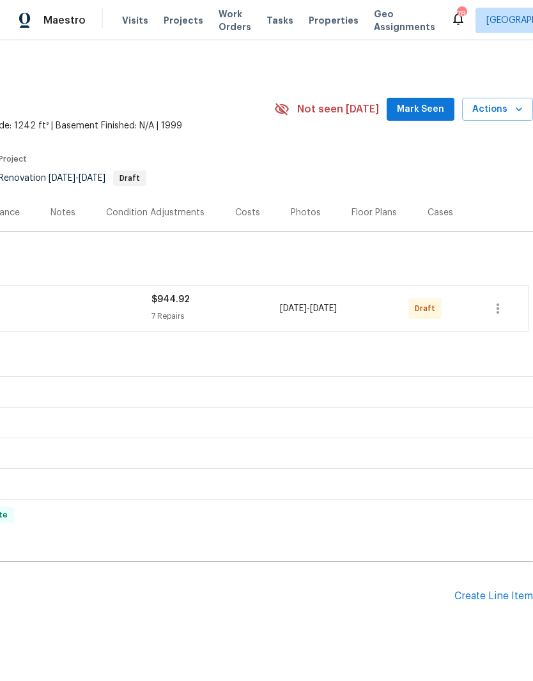
scroll to position [0, 189]
click at [501, 310] on icon "button" at bounding box center [497, 308] width 15 height 15
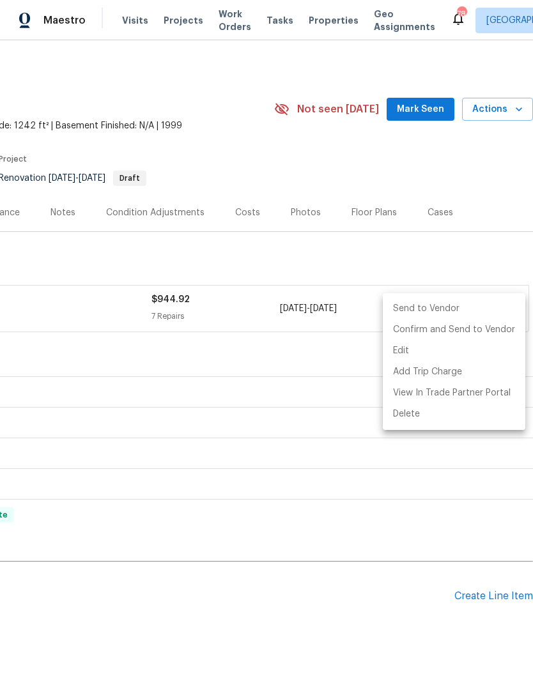
click at [485, 304] on li "Send to Vendor" at bounding box center [454, 308] width 142 height 21
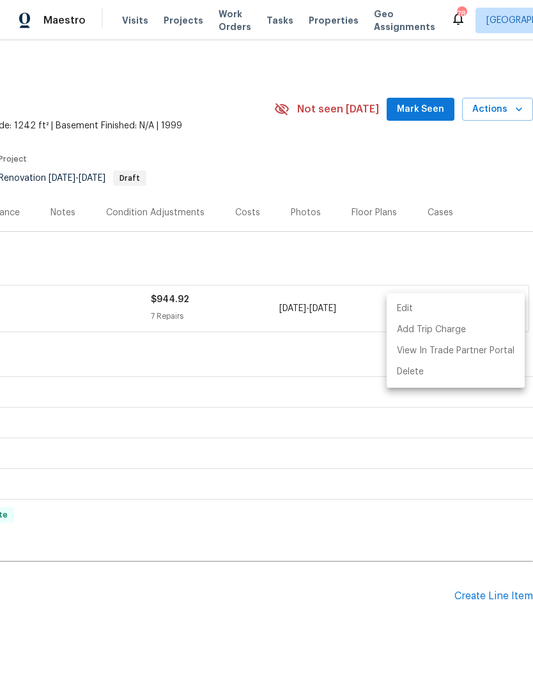
click at [68, 489] on div at bounding box center [266, 340] width 533 height 681
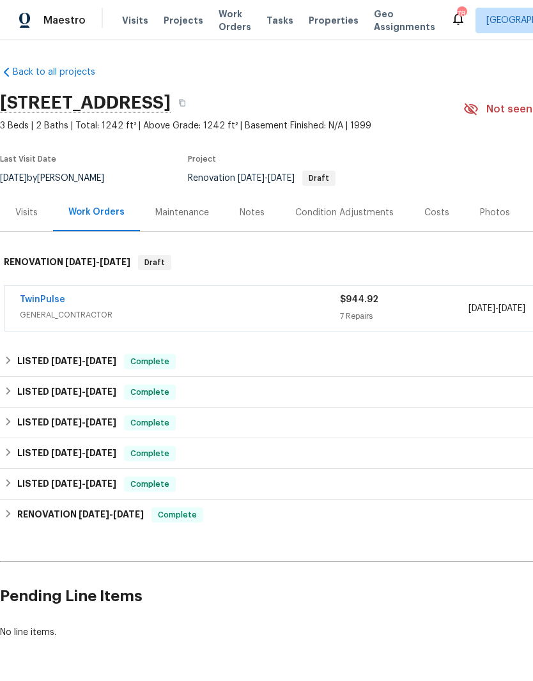
scroll to position [0, 0]
click at [43, 296] on link "TwinPulse" at bounding box center [42, 299] width 45 height 9
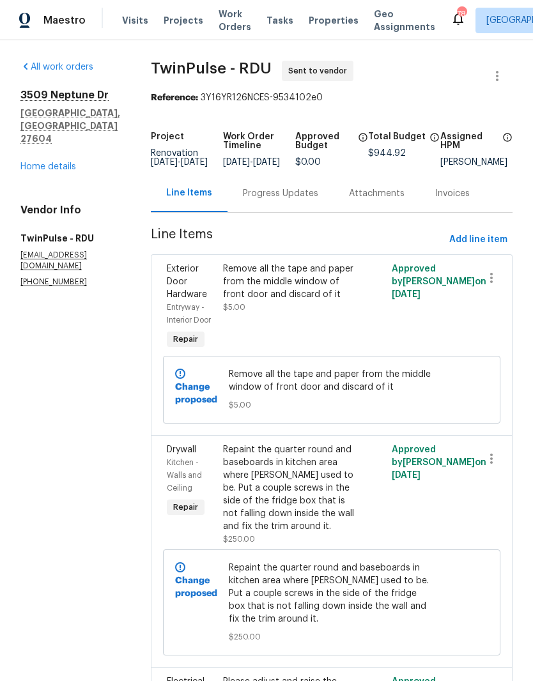
click at [40, 162] on link "Home details" at bounding box center [48, 166] width 56 height 9
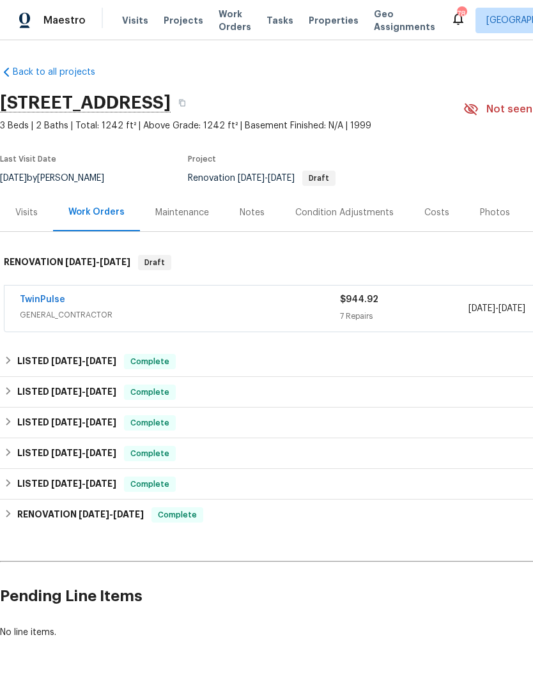
scroll to position [44, 0]
